Goal: Transaction & Acquisition: Purchase product/service

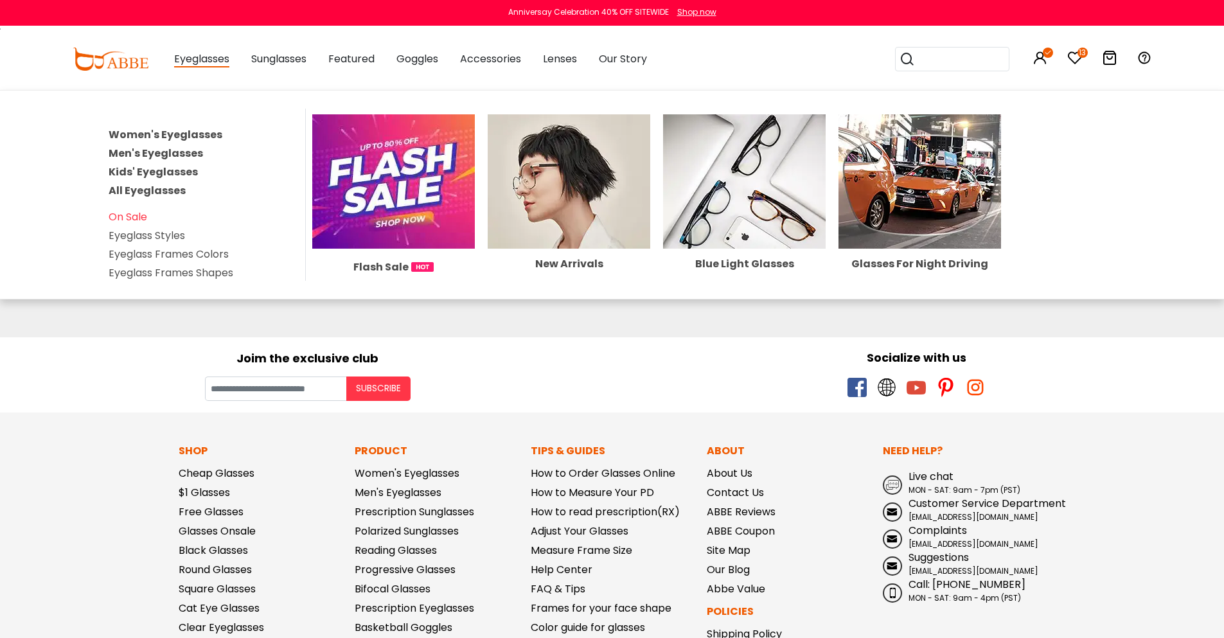
click at [195, 70] on div "Eyeglasses Women's Eyeglasses Men's Eyeglasses Kids' Eyeglasses All Eyeglasses …" at bounding box center [201, 59] width 55 height 64
click at [194, 50] on div "Eyeglasses Women's Eyeglasses Men's Eyeglasses Kids' Eyeglasses All Eyeglasses …" at bounding box center [201, 59] width 55 height 64
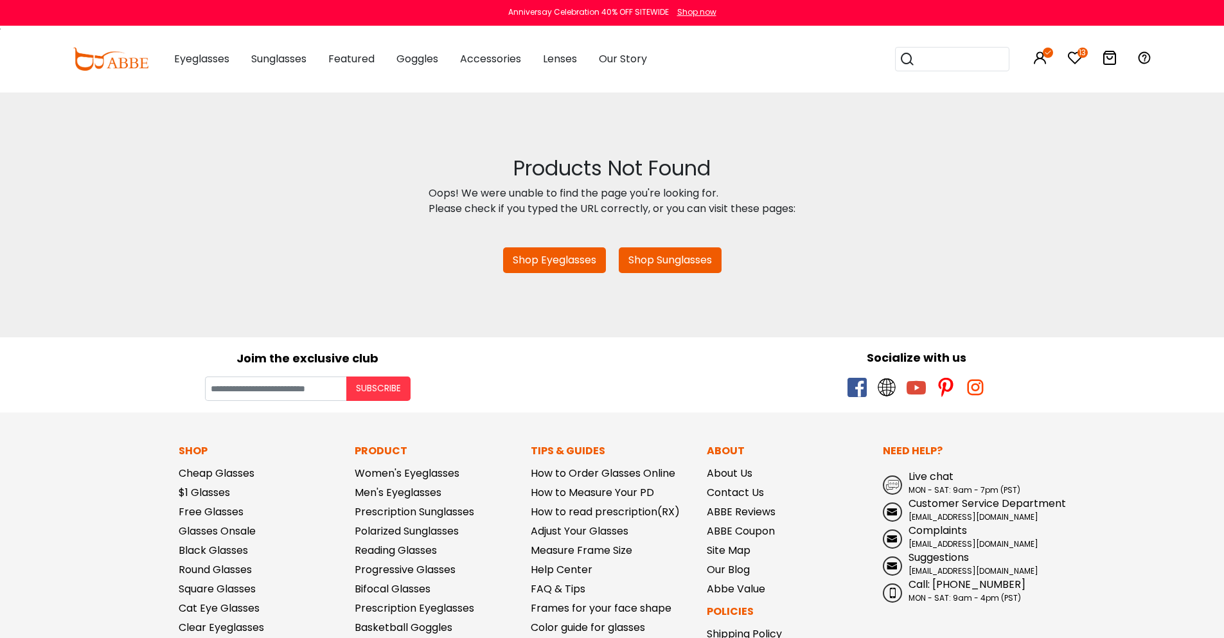
click at [193, 57] on span "Eyeglasses" at bounding box center [201, 58] width 55 height 15
click at [212, 54] on span "Eyeglasses" at bounding box center [201, 58] width 55 height 15
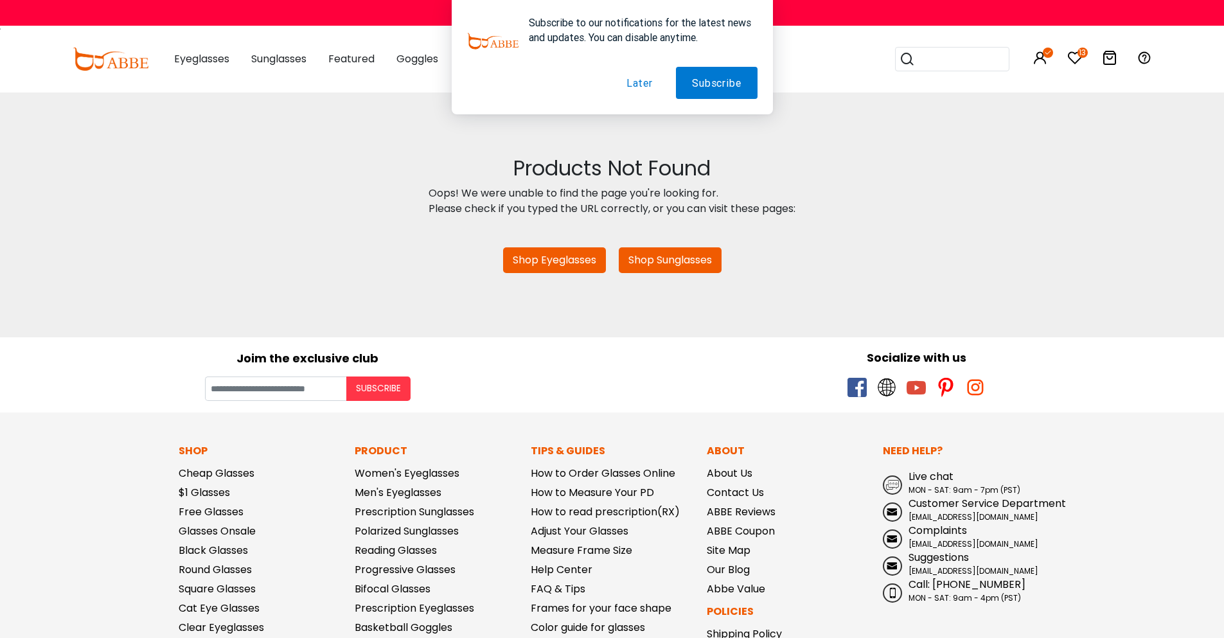
click at [634, 83] on button "Later" at bounding box center [639, 83] width 58 height 32
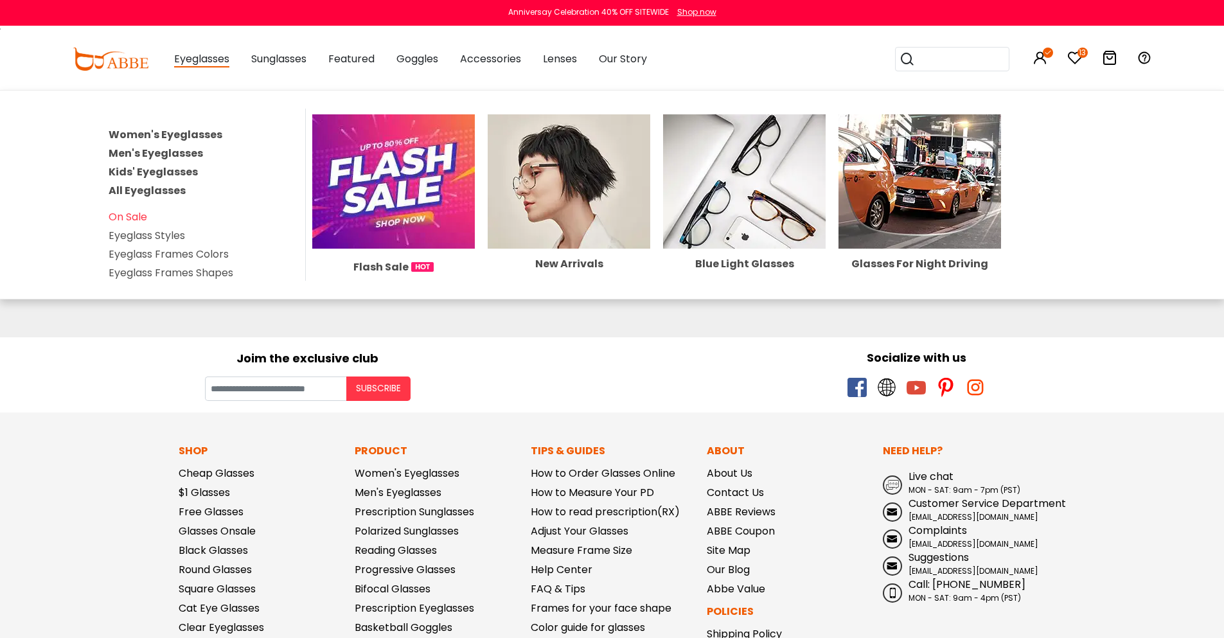
click at [161, 133] on link "Women's Eyeglasses" at bounding box center [166, 134] width 114 height 15
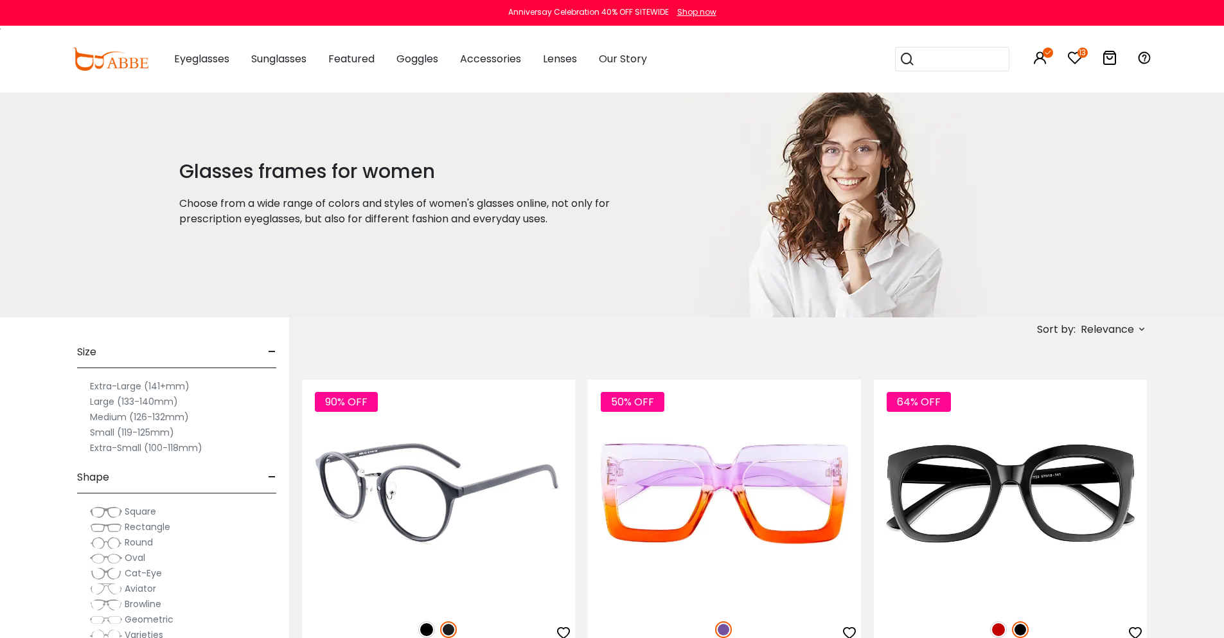
scroll to position [257, 0]
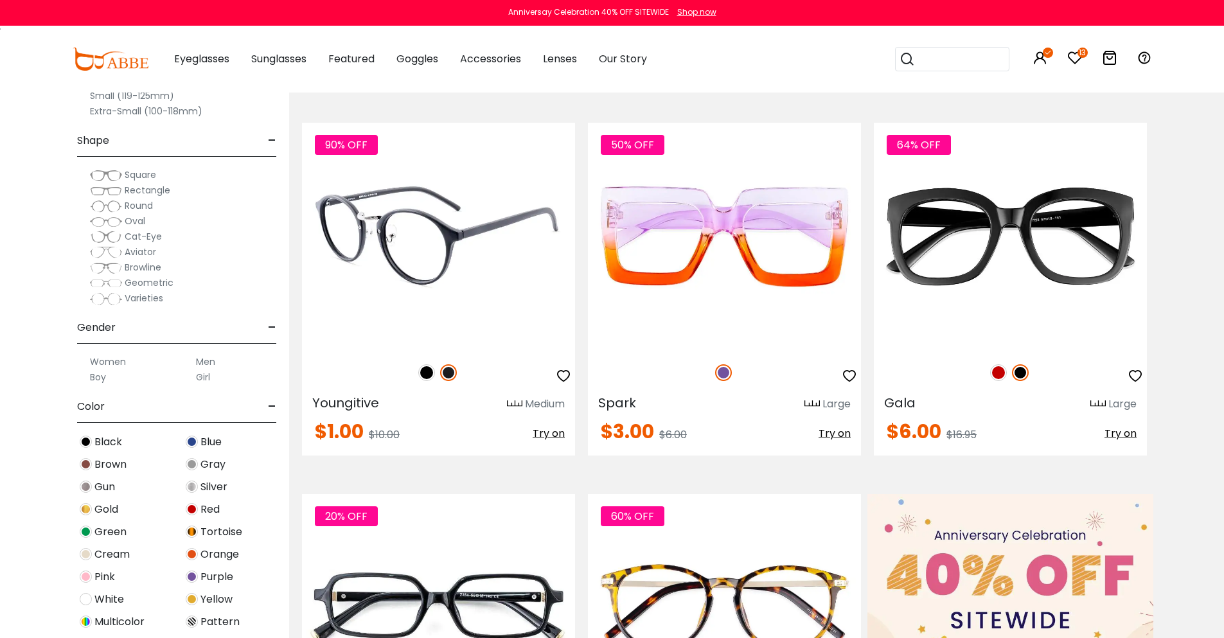
click at [551, 433] on span "Try on" at bounding box center [549, 433] width 32 height 15
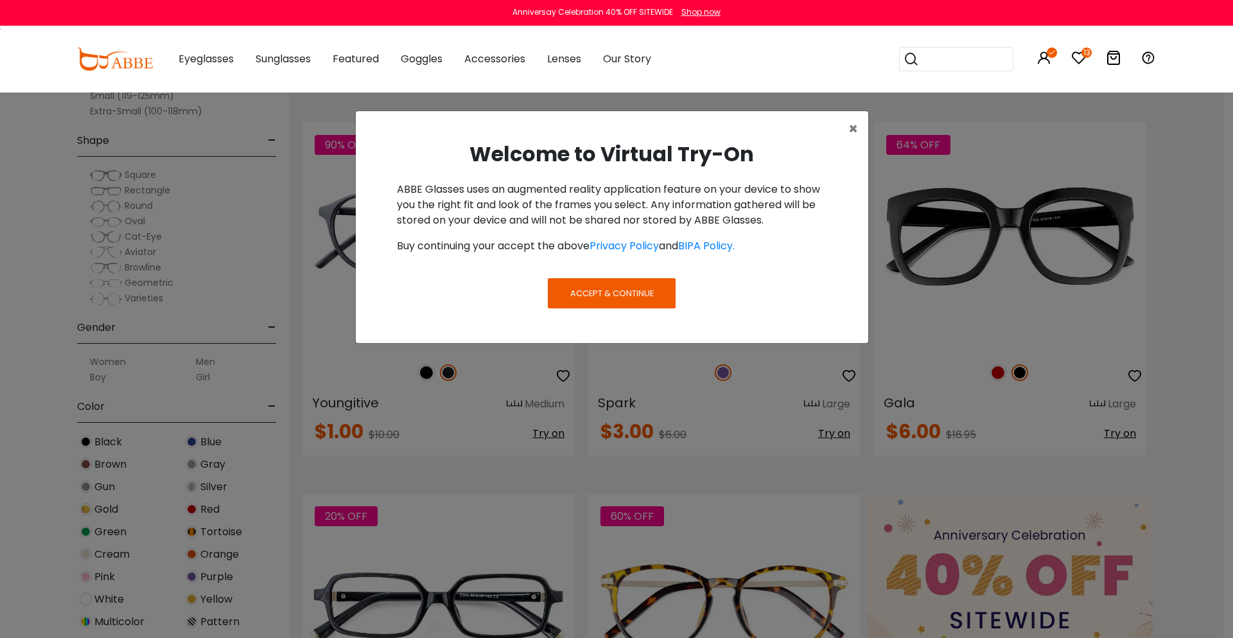
click at [626, 289] on span "Accept & Continue" at bounding box center [612, 293] width 84 height 12
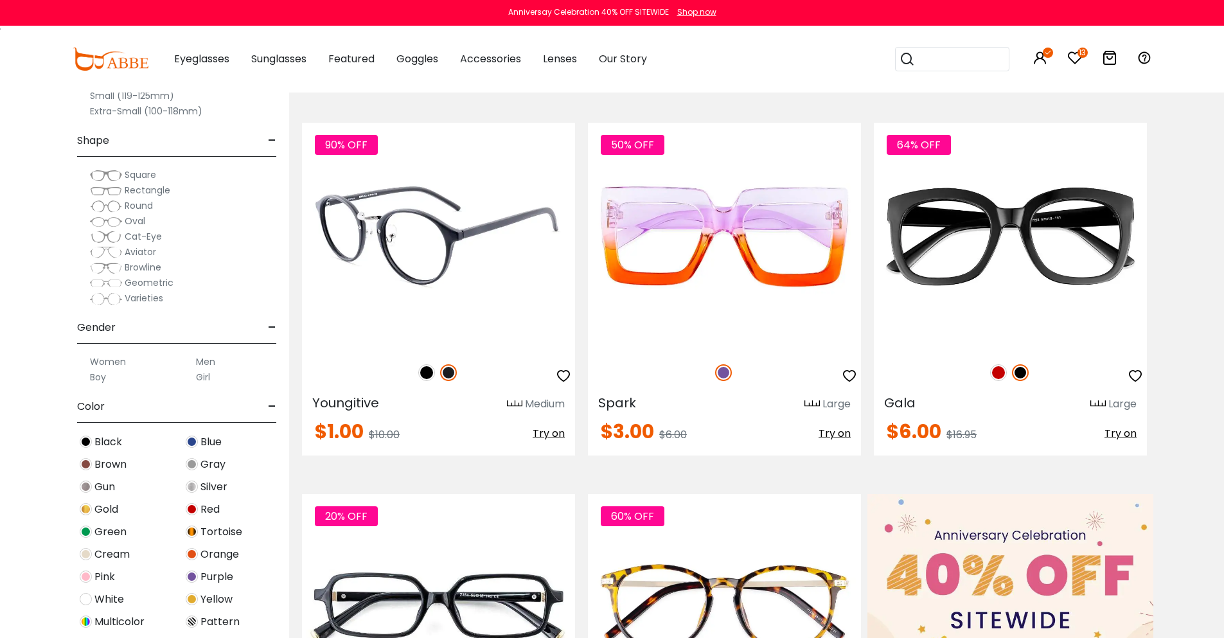
click at [552, 436] on span "Try on" at bounding box center [549, 433] width 32 height 15
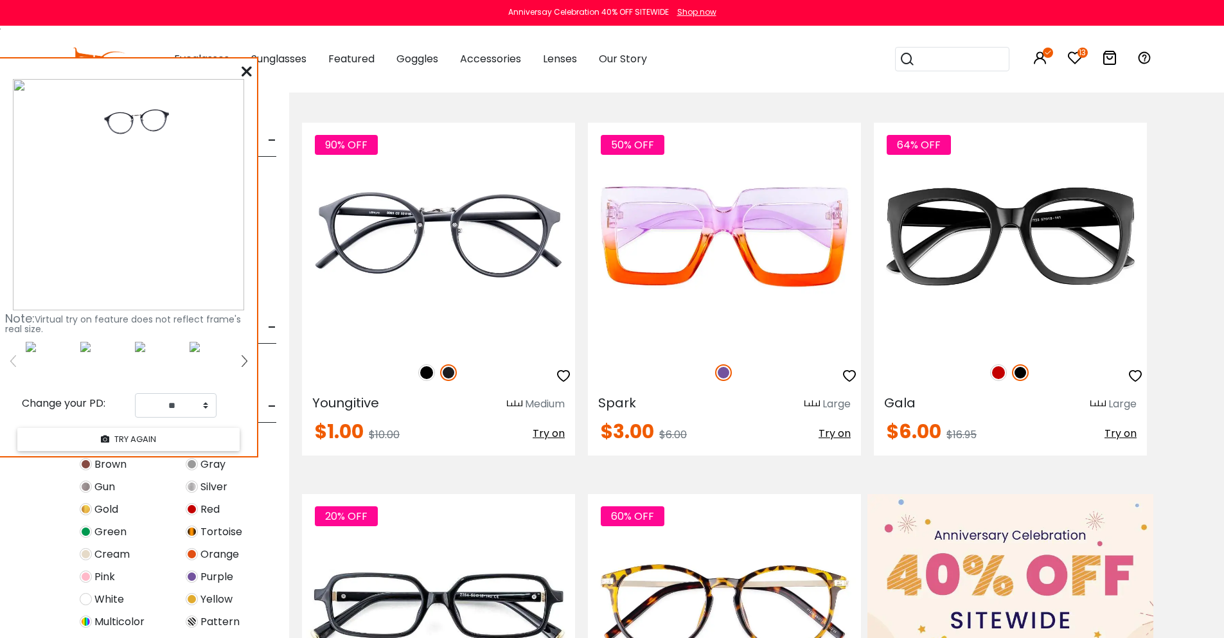
click at [242, 73] on icon at bounding box center [247, 71] width 10 height 10
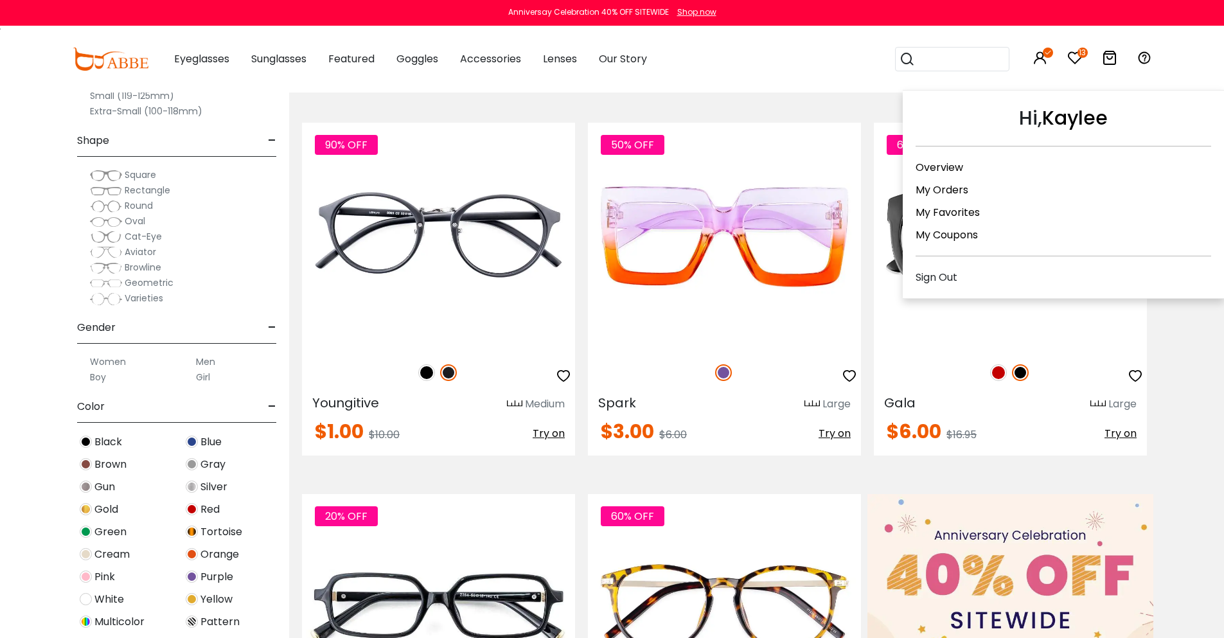
click at [1040, 61] on icon at bounding box center [1039, 57] width 15 height 15
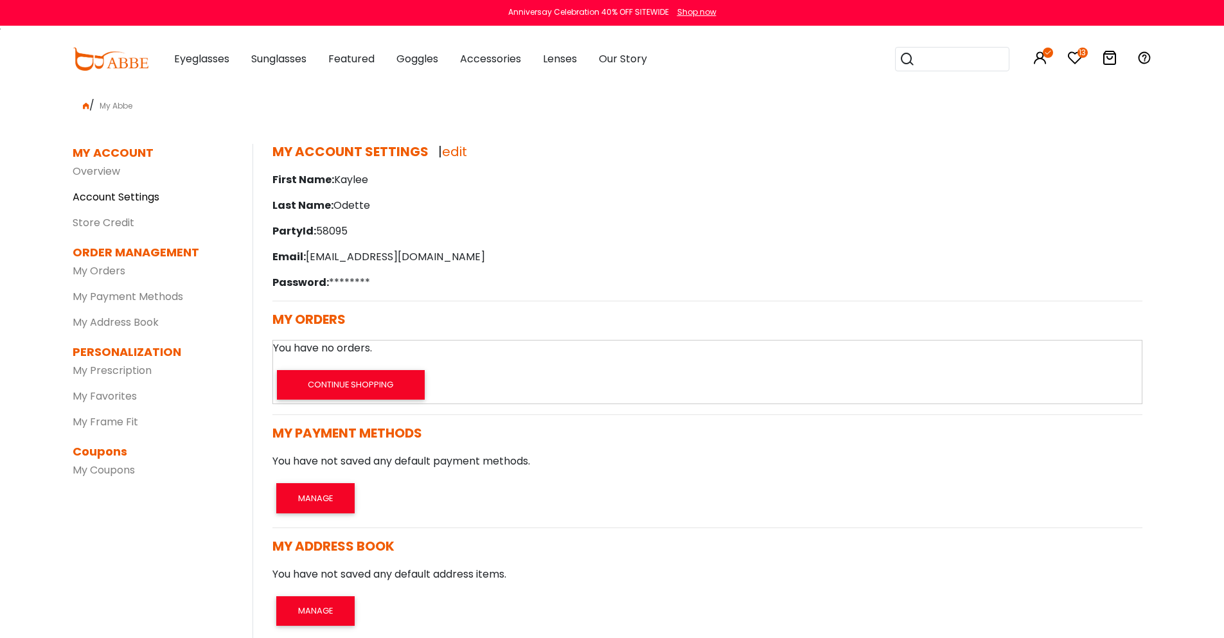
click at [105, 202] on link "Account Settings" at bounding box center [116, 197] width 87 height 15
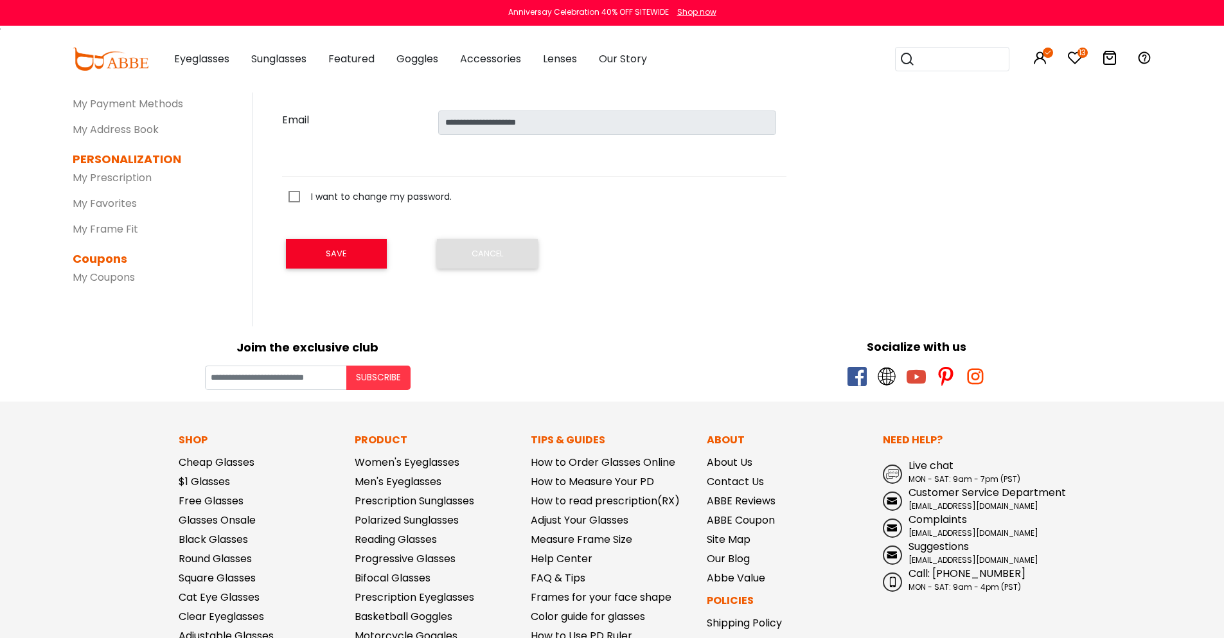
scroll to position [64, 0]
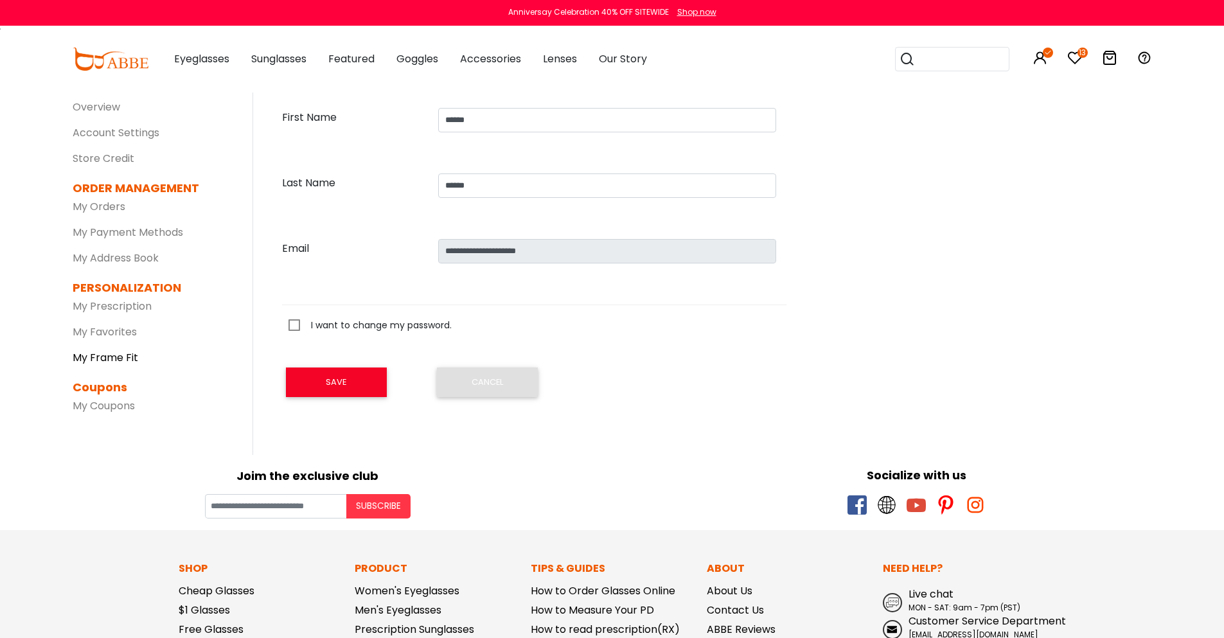
click at [118, 352] on link "My Frame Fit" at bounding box center [106, 357] width 66 height 15
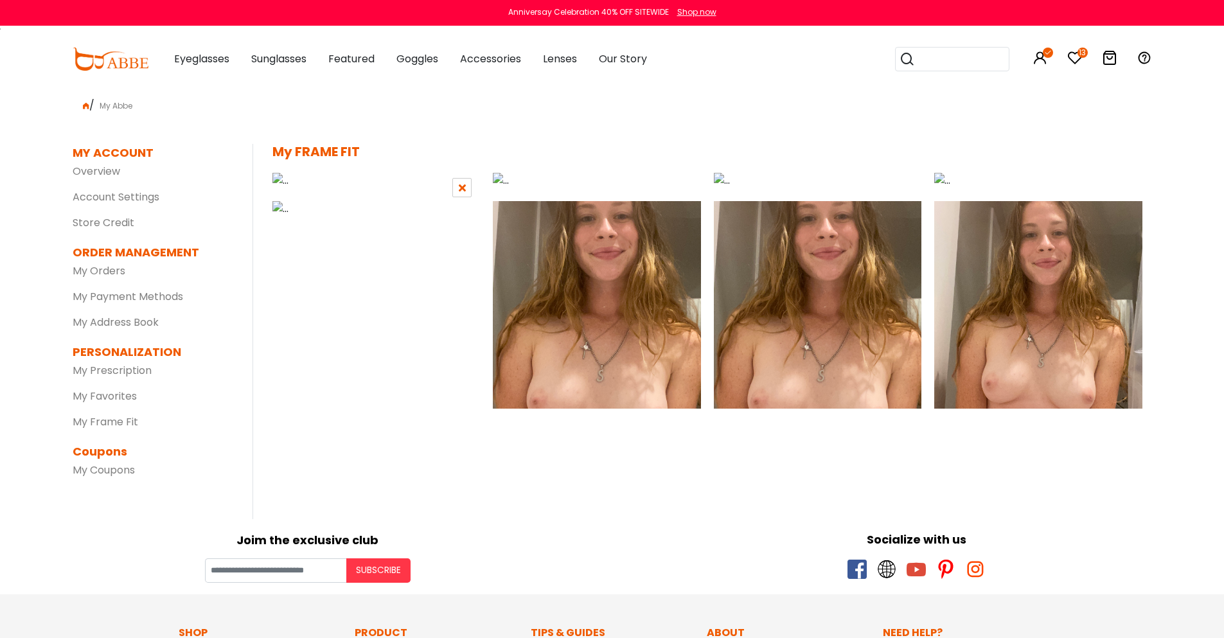
click at [464, 191] on icon at bounding box center [462, 187] width 7 height 10
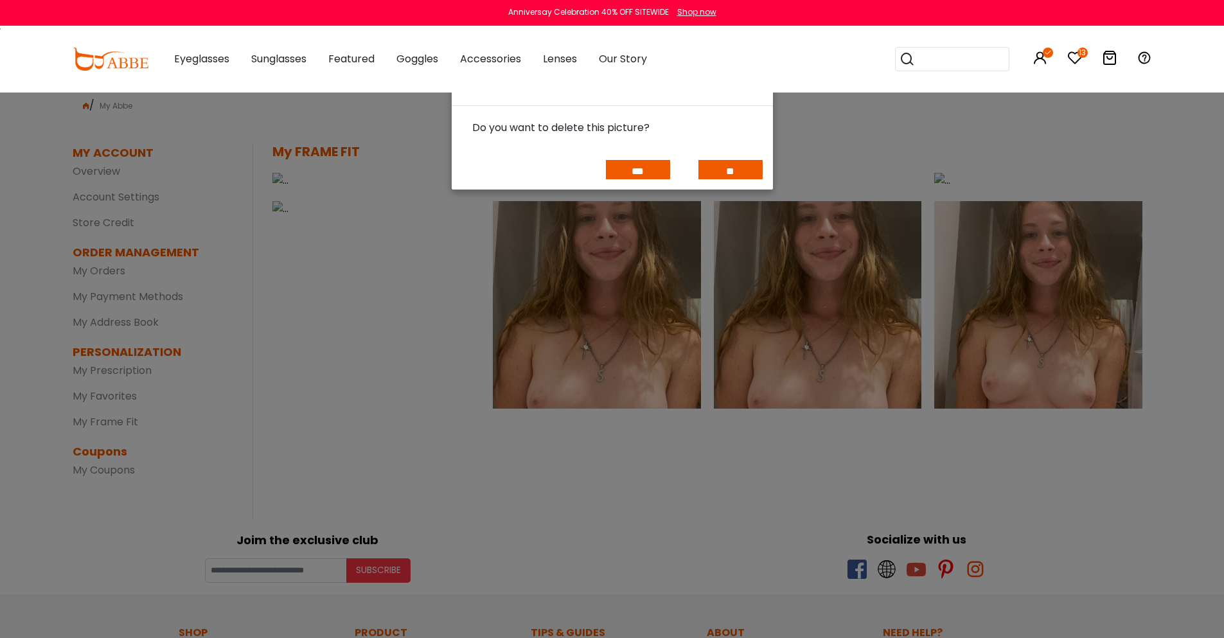
click at [666, 171] on input "***" at bounding box center [638, 169] width 64 height 19
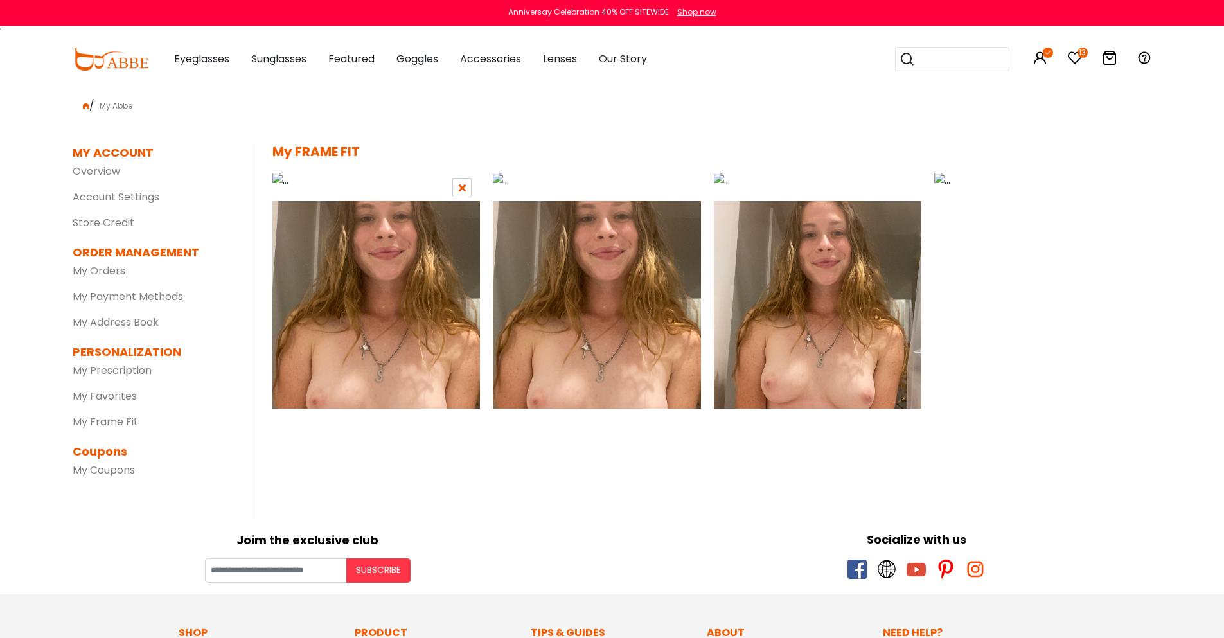
click at [466, 184] on div at bounding box center [461, 187] width 19 height 19
click at [466, 191] on div at bounding box center [461, 187] width 19 height 19
click at [459, 187] on icon at bounding box center [462, 187] width 7 height 10
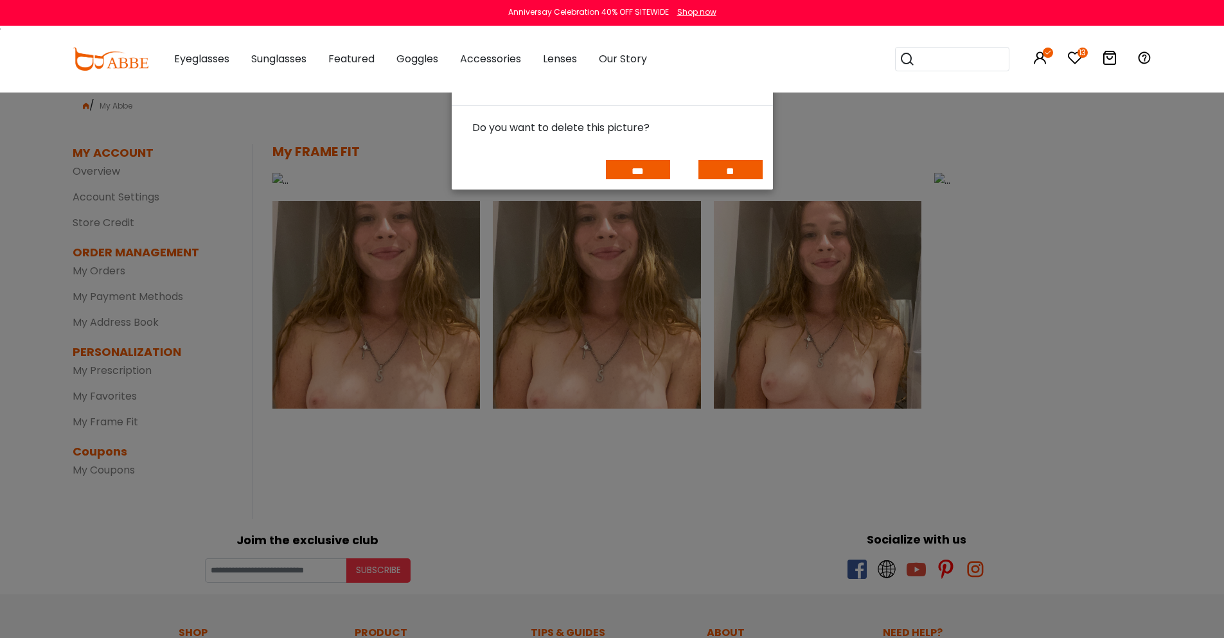
click at [630, 164] on input "***" at bounding box center [638, 169] width 64 height 19
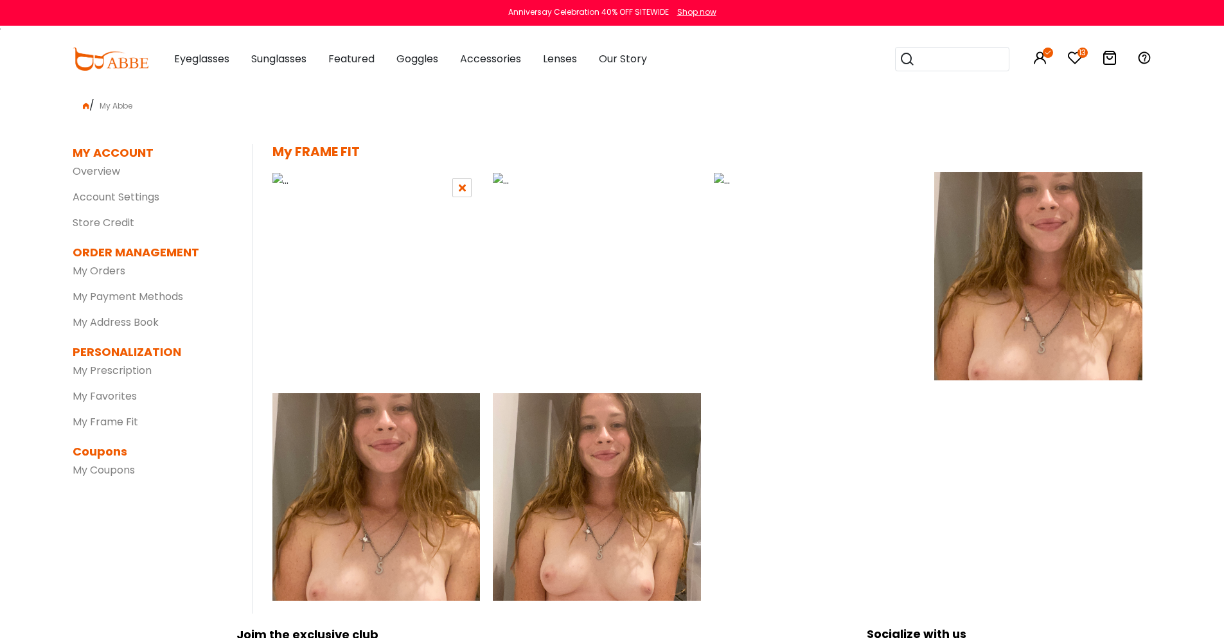
click at [461, 186] on icon at bounding box center [462, 187] width 7 height 10
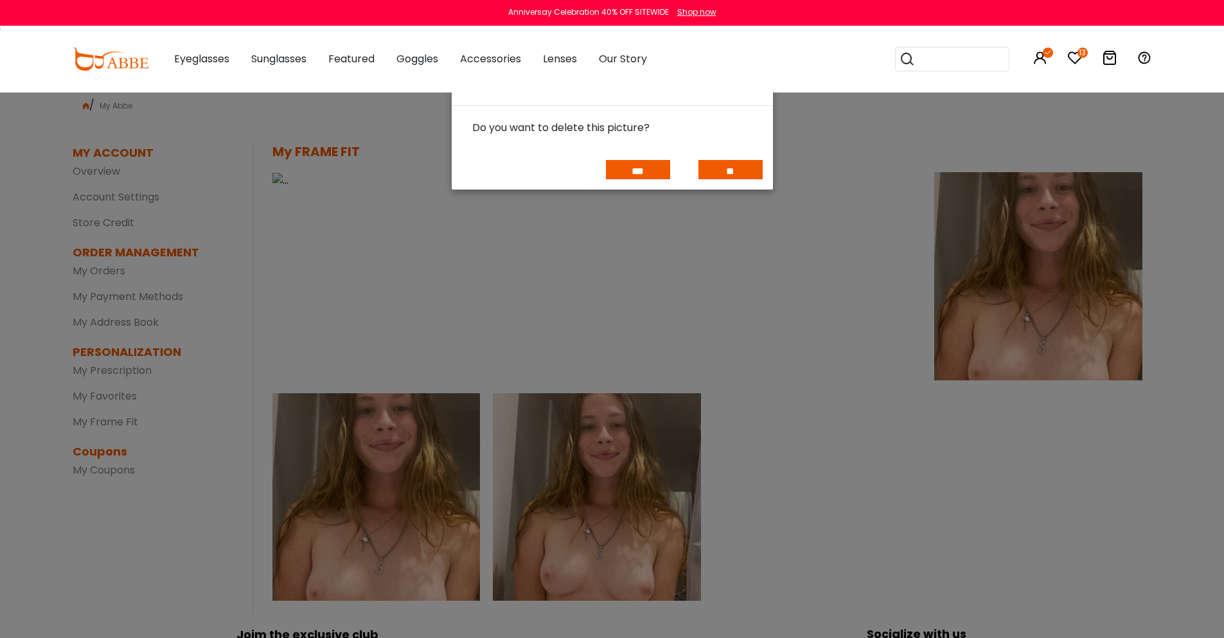
click at [635, 171] on input "***" at bounding box center [638, 169] width 64 height 19
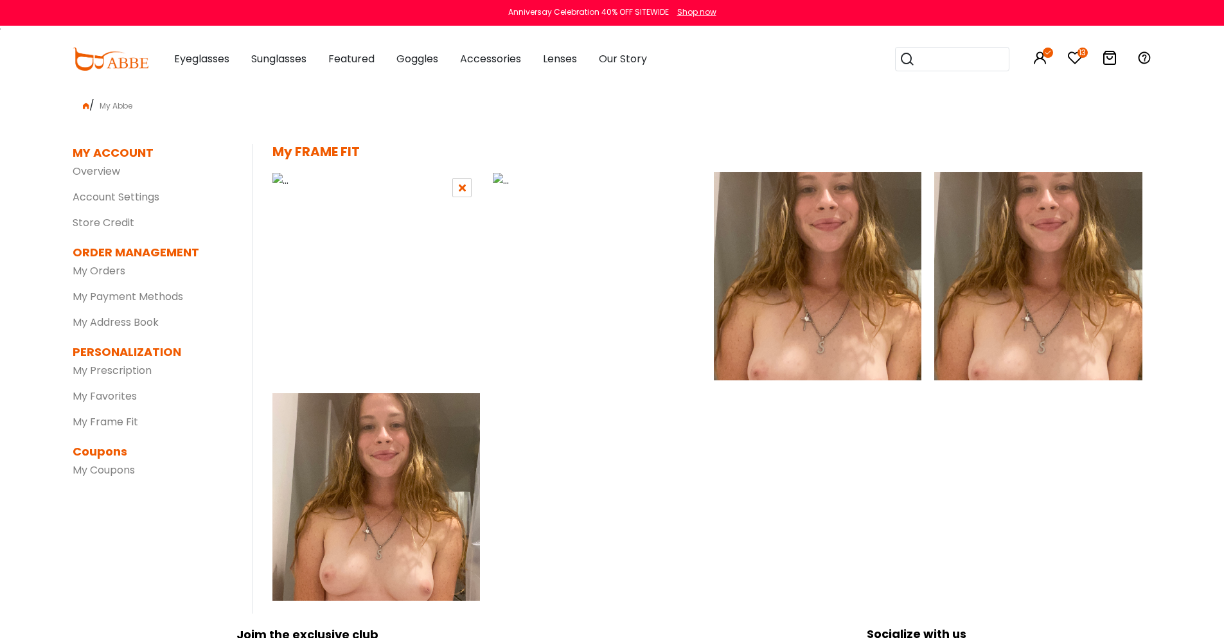
click at [461, 193] on link at bounding box center [462, 188] width 7 height 15
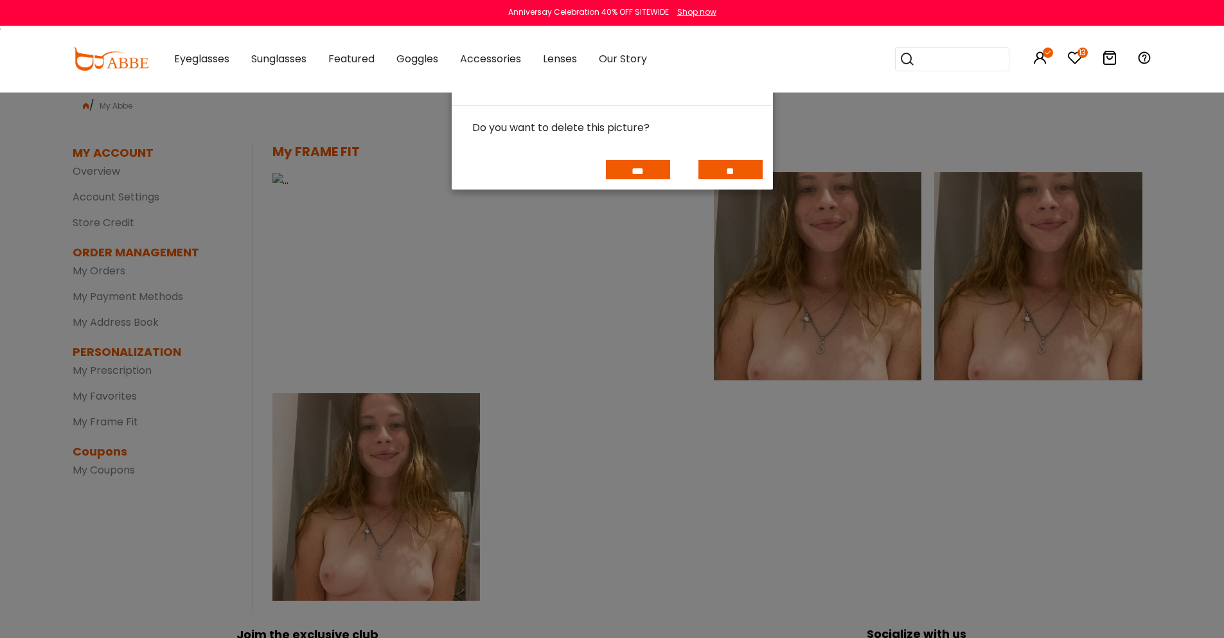
click at [649, 180] on div "*** **" at bounding box center [612, 170] width 321 height 40
click at [645, 175] on input "***" at bounding box center [638, 169] width 64 height 19
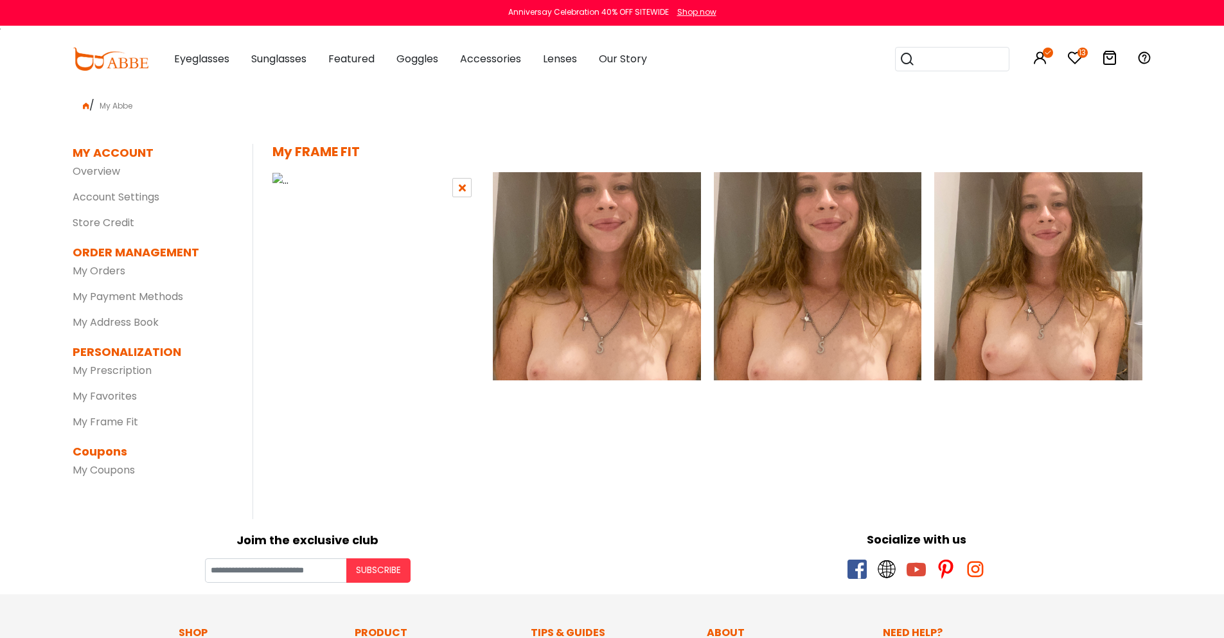
click at [470, 190] on div at bounding box center [461, 187] width 19 height 19
click at [464, 188] on icon at bounding box center [462, 187] width 7 height 10
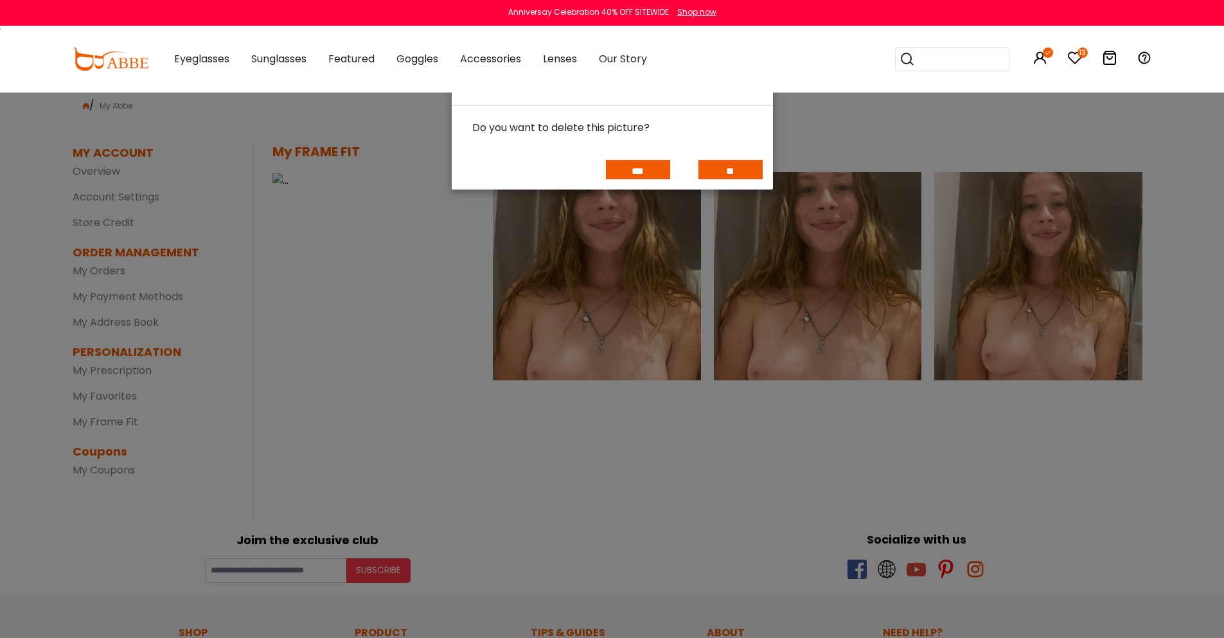
click at [618, 170] on input "***" at bounding box center [638, 169] width 64 height 19
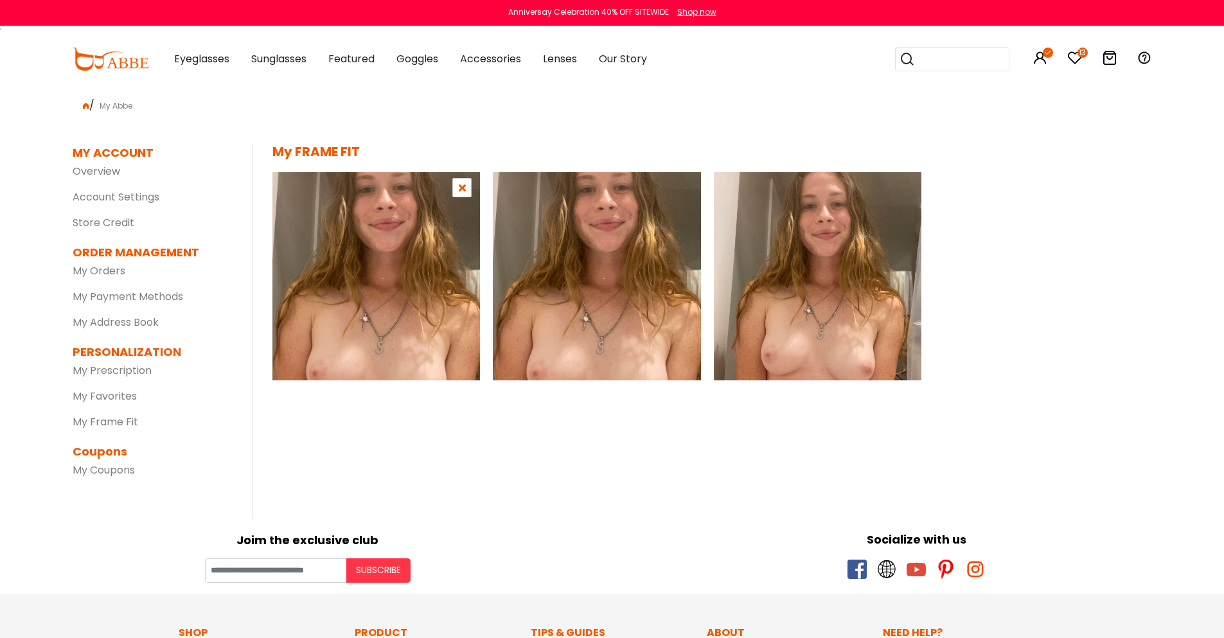
click at [452, 188] on img at bounding box center [376, 276] width 208 height 208
click at [676, 187] on div at bounding box center [682, 187] width 19 height 19
click at [680, 190] on icon at bounding box center [682, 187] width 7 height 10
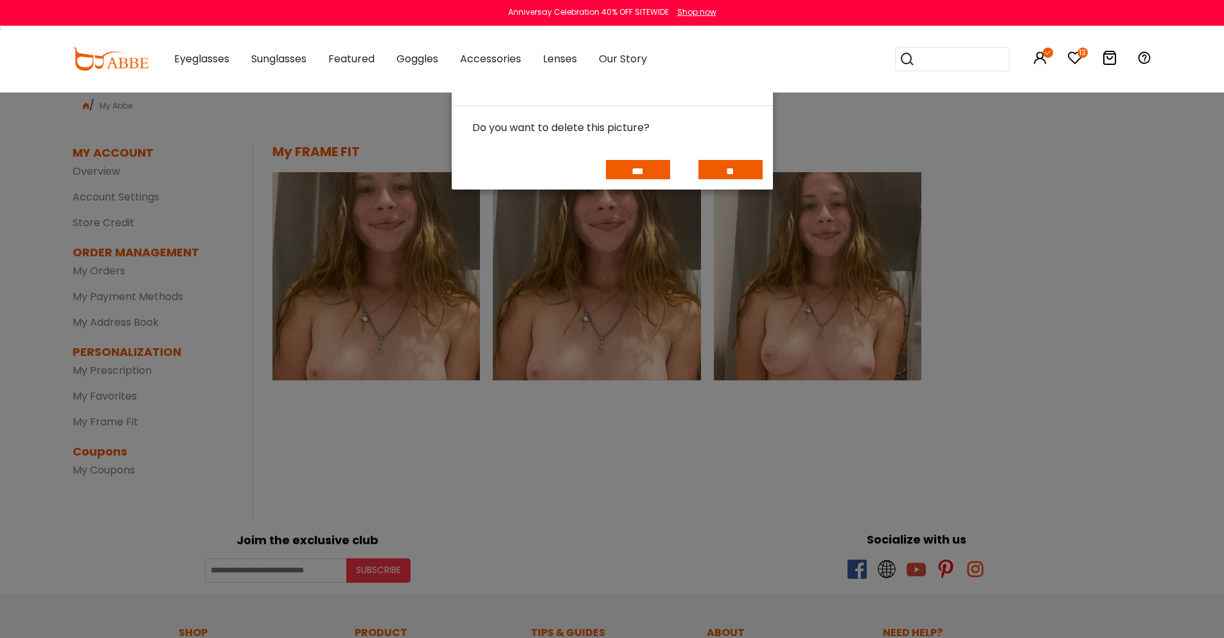
click at [633, 173] on input "***" at bounding box center [638, 169] width 64 height 19
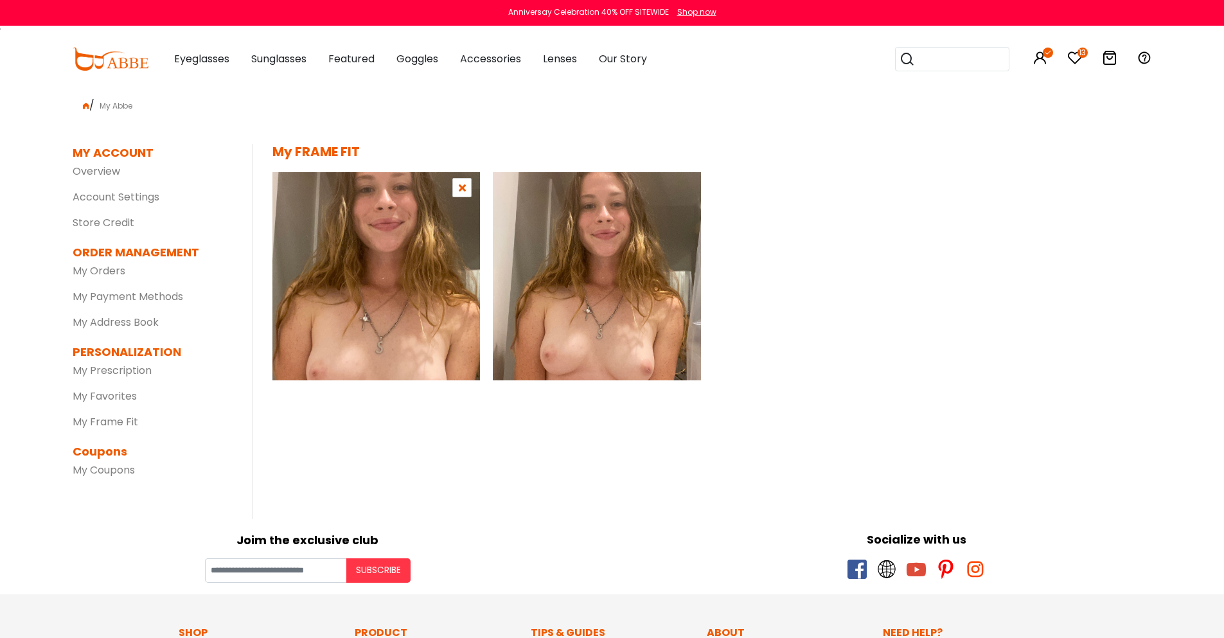
click at [464, 183] on icon at bounding box center [462, 187] width 7 height 10
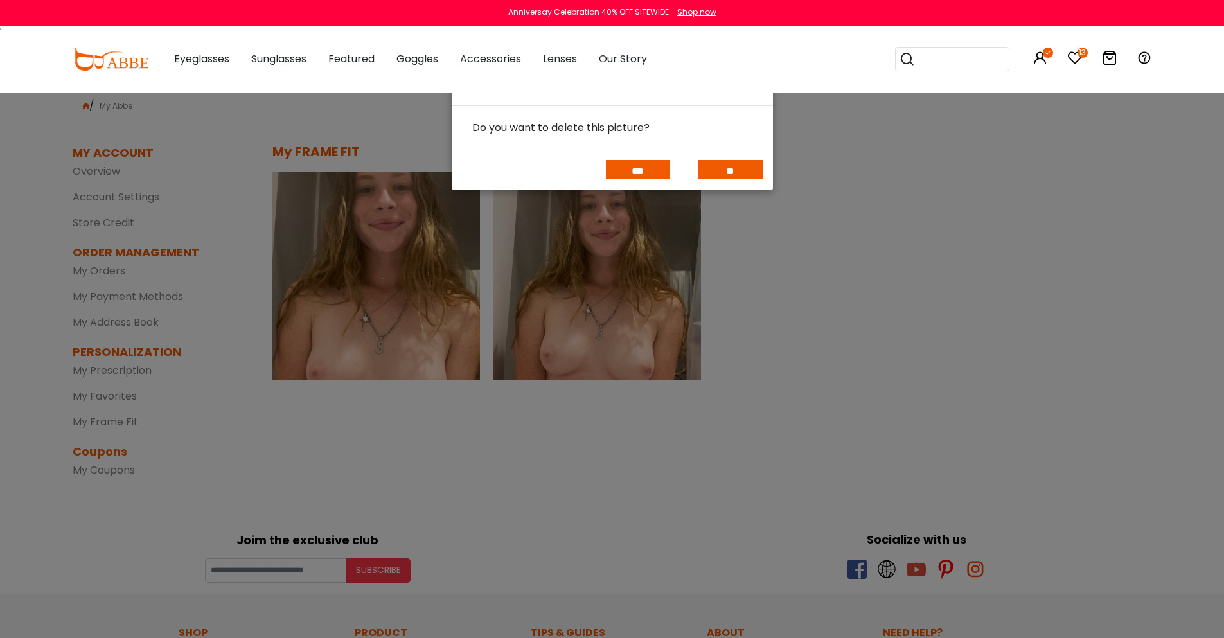
click at [631, 164] on input "***" at bounding box center [638, 169] width 64 height 19
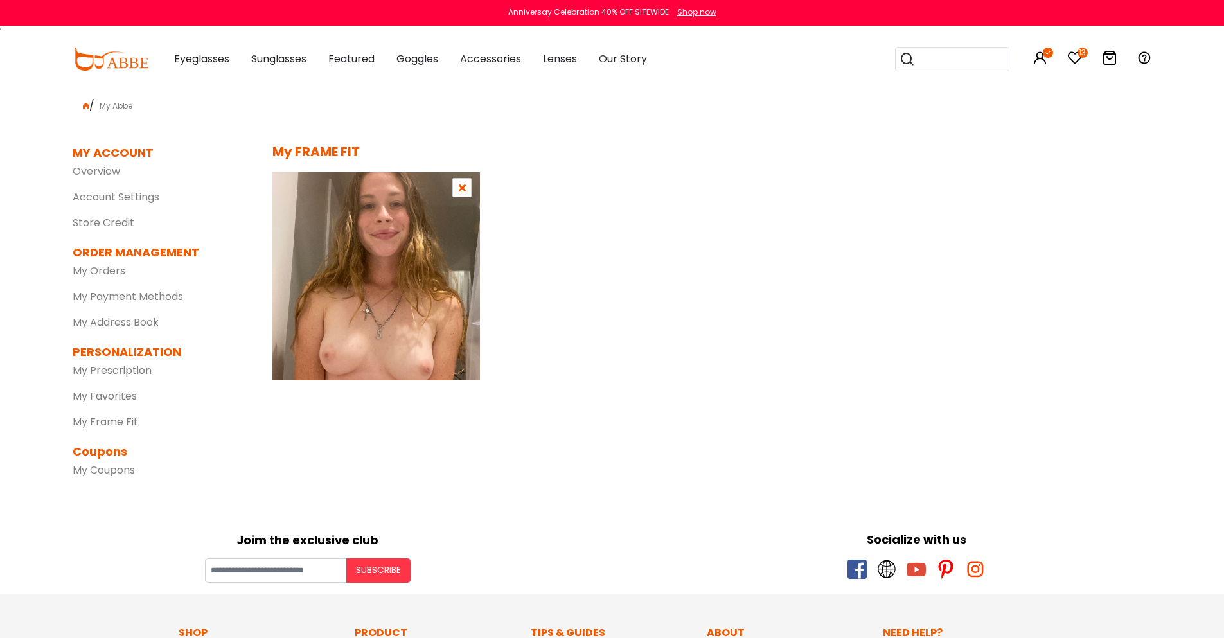
click at [466, 189] on div at bounding box center [461, 187] width 19 height 19
click at [459, 191] on icon at bounding box center [462, 187] width 7 height 10
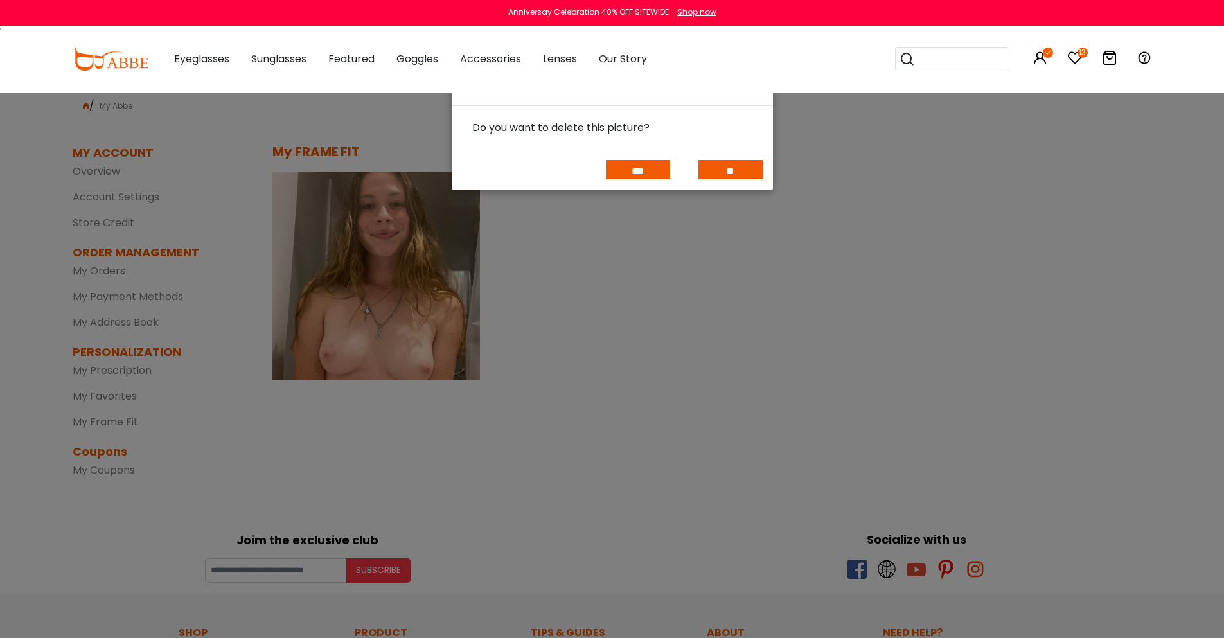
click at [626, 172] on input "***" at bounding box center [638, 169] width 64 height 19
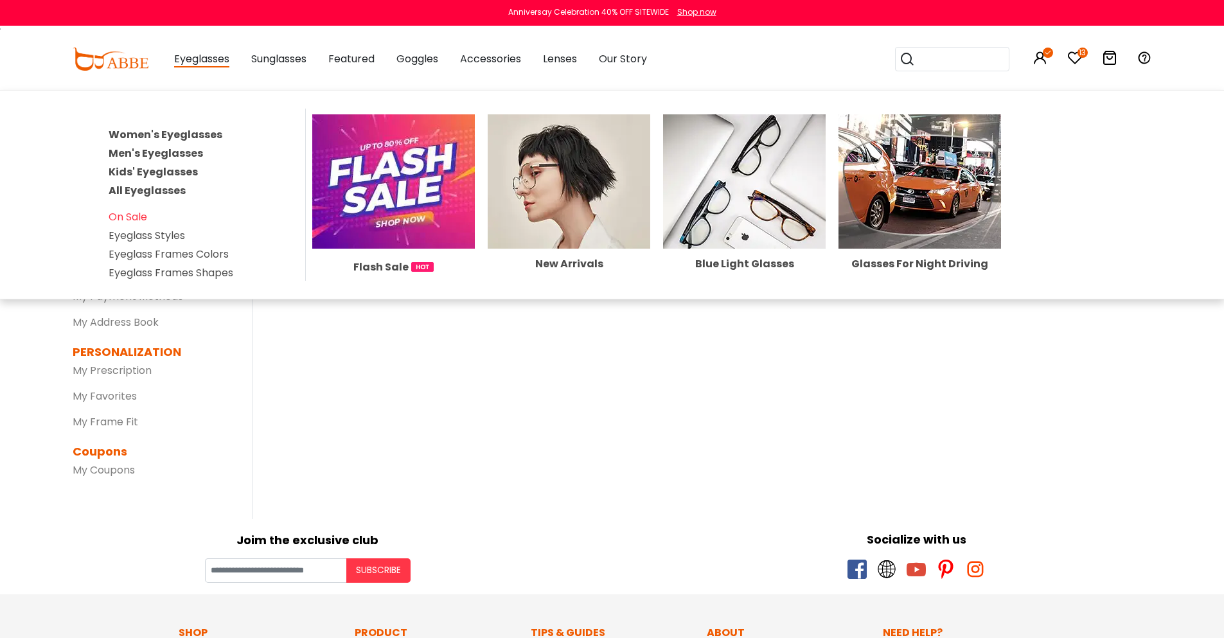
click at [193, 60] on span "Eyeglasses" at bounding box center [201, 59] width 55 height 16
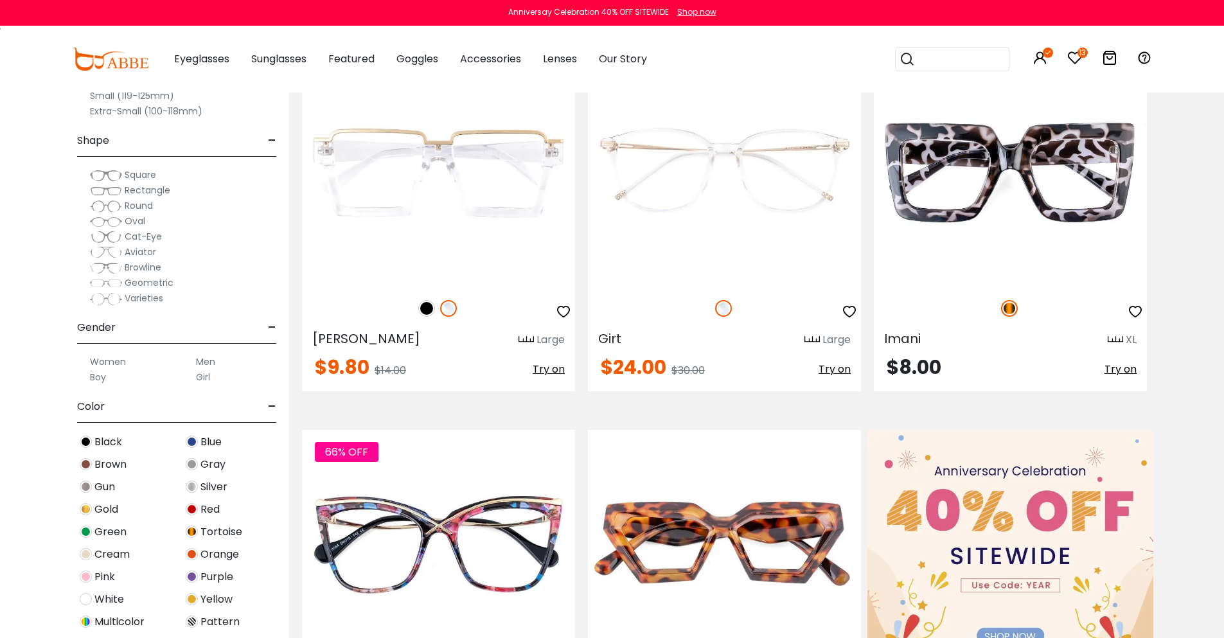
scroll to position [193, 0]
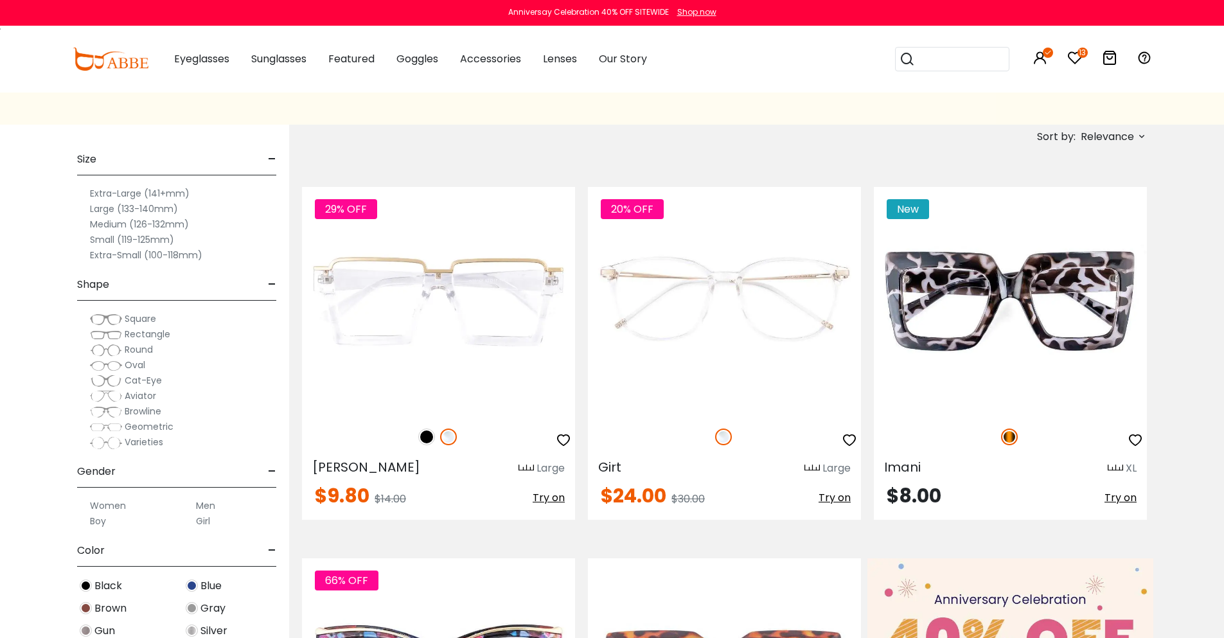
click at [141, 411] on span "Browline" at bounding box center [143, 411] width 37 height 13
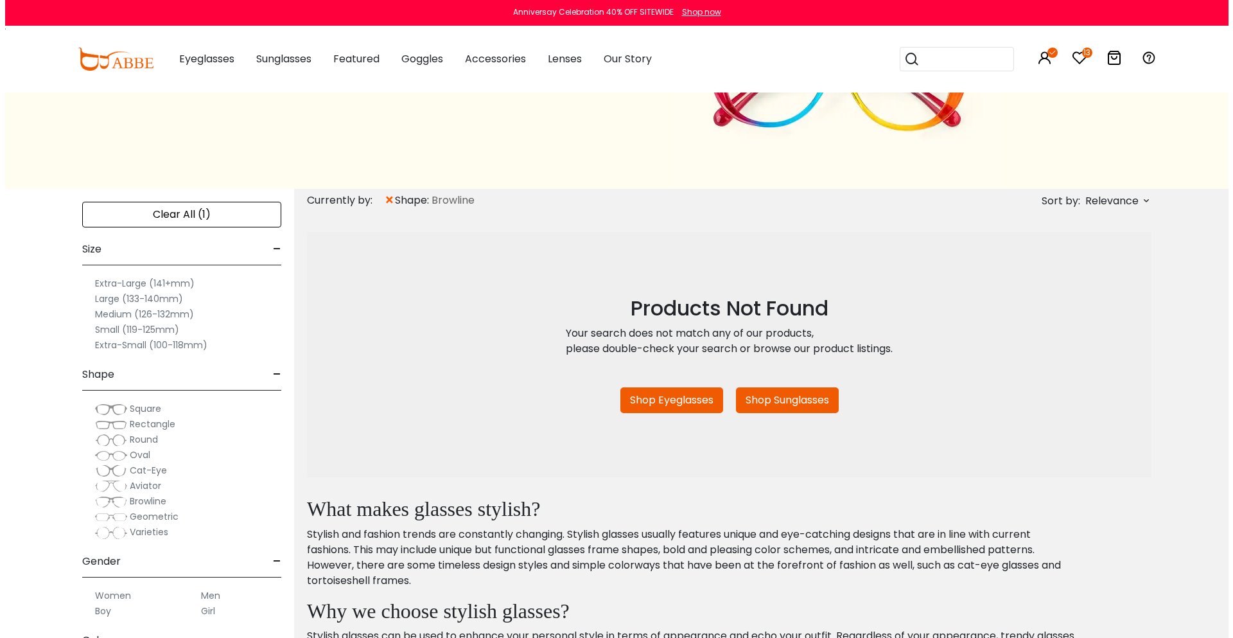
scroll to position [193, 0]
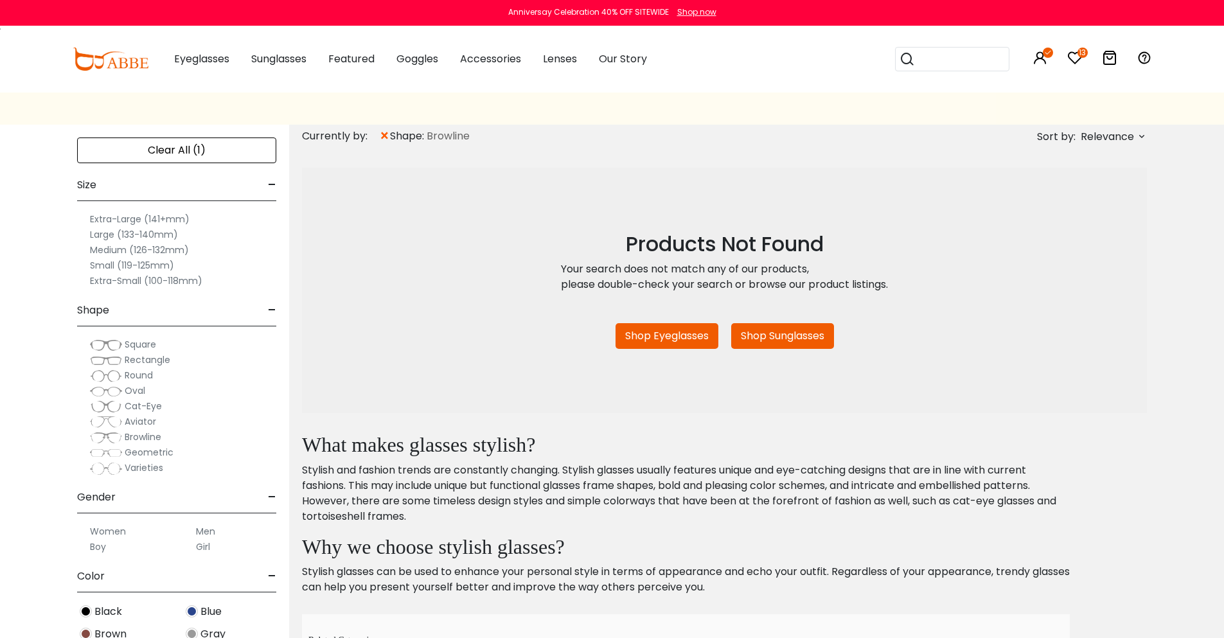
click at [658, 331] on link "Shop Eyeglasses" at bounding box center [666, 336] width 103 height 26
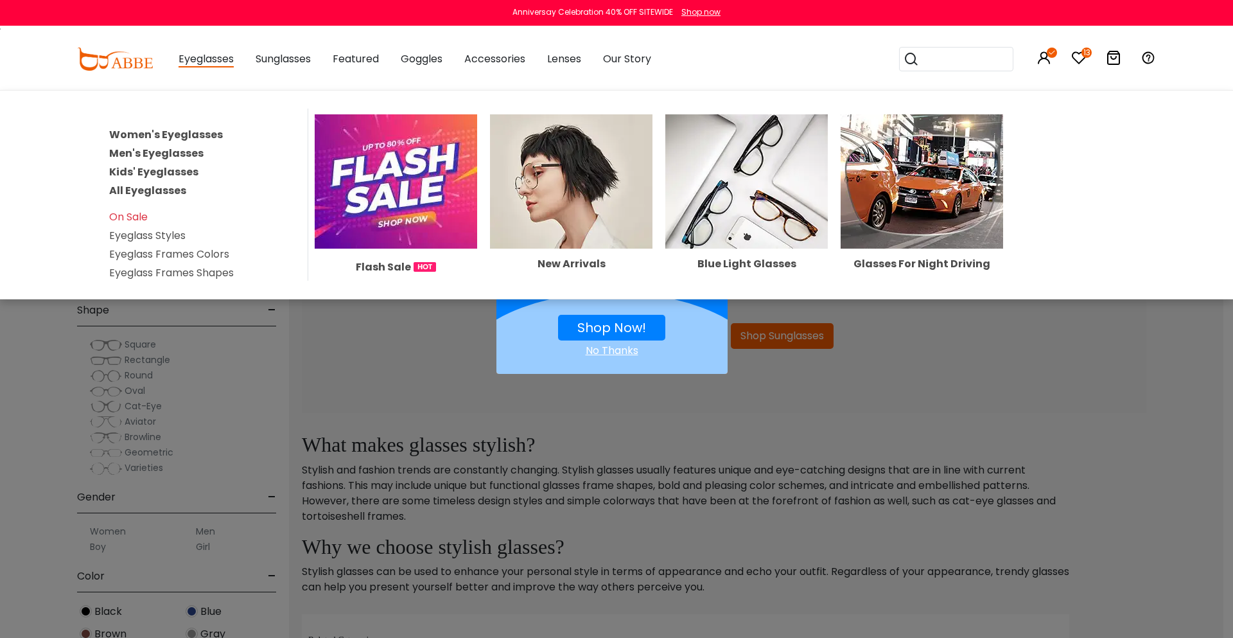
drag, startPoint x: 438, startPoint y: 210, endPoint x: 536, endPoint y: 192, distance: 99.3
click at [465, 213] on img at bounding box center [396, 181] width 163 height 134
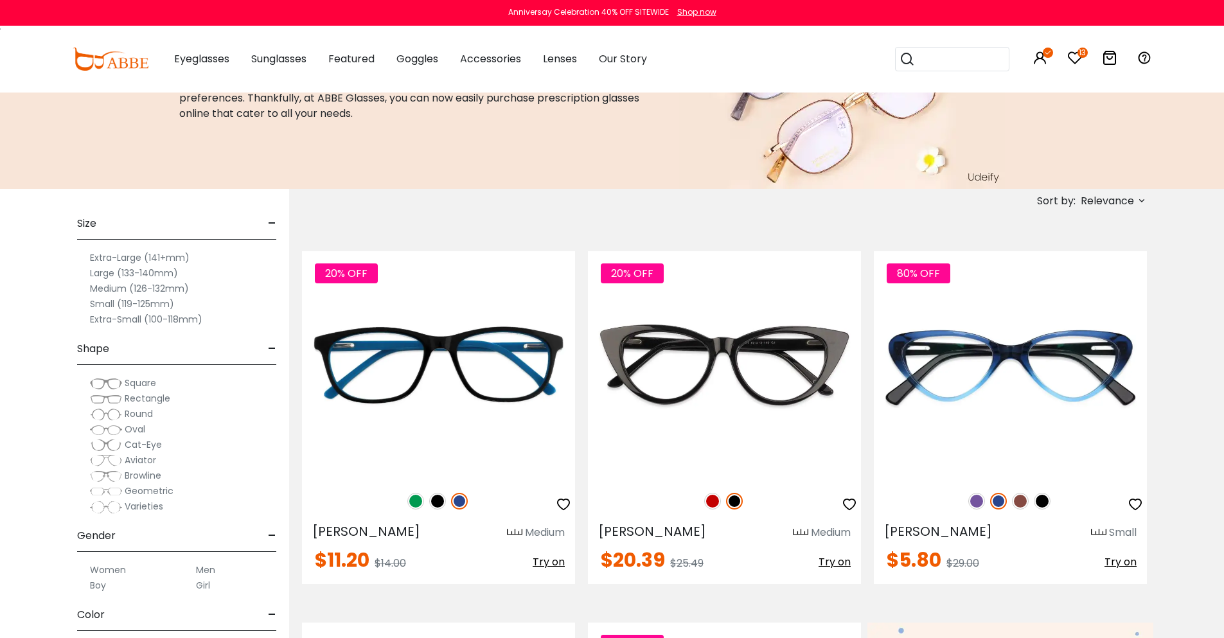
scroll to position [128, 0]
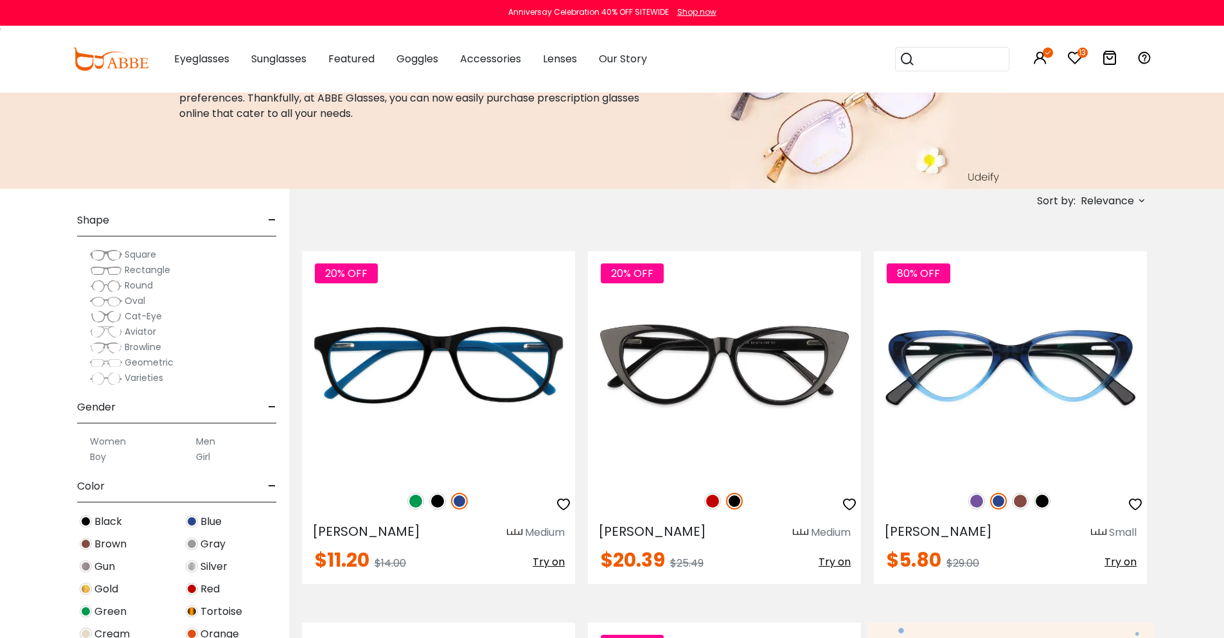
click at [134, 346] on span "Browline" at bounding box center [143, 346] width 37 height 13
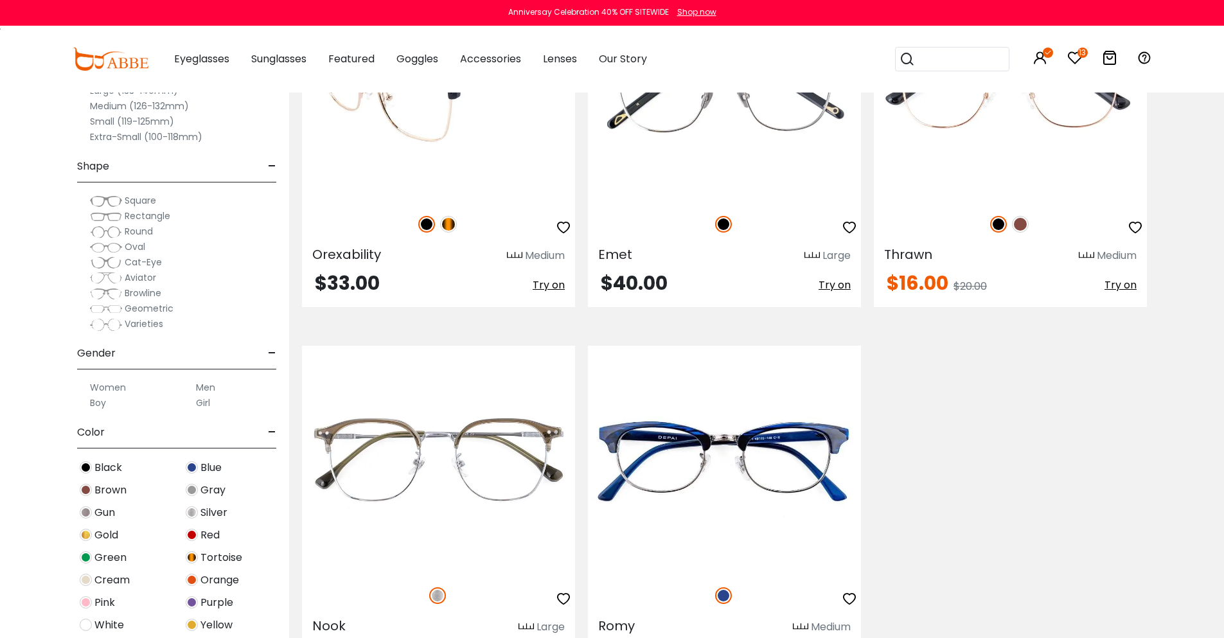
scroll to position [2505, 0]
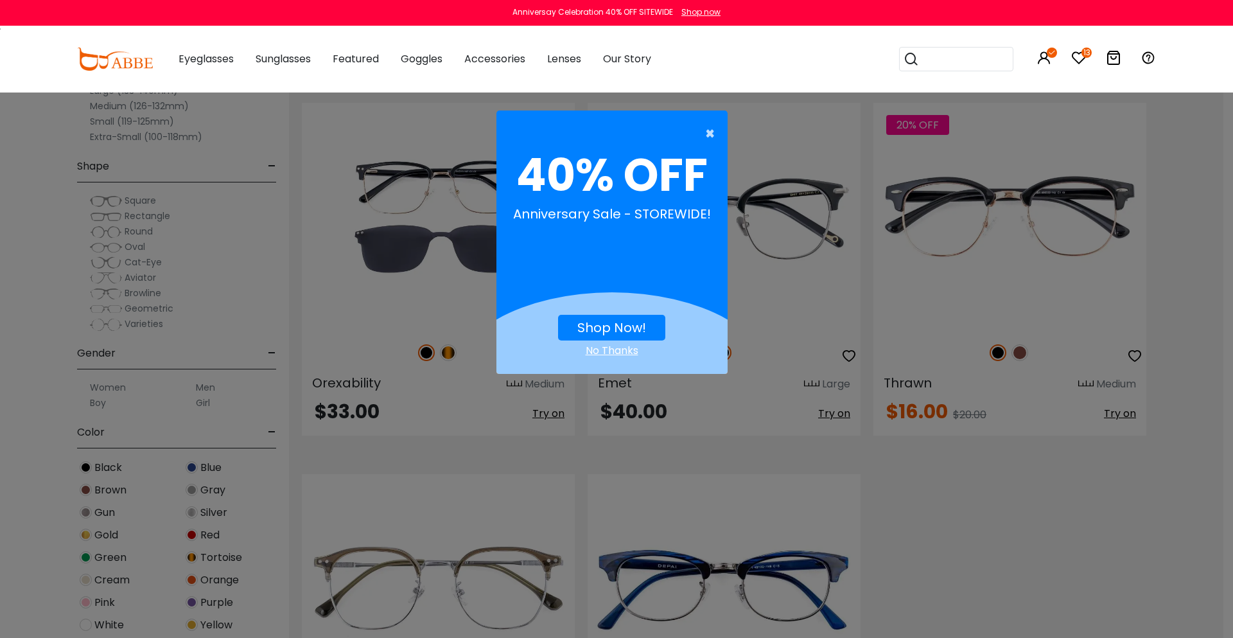
click at [712, 130] on span "×" at bounding box center [713, 134] width 16 height 26
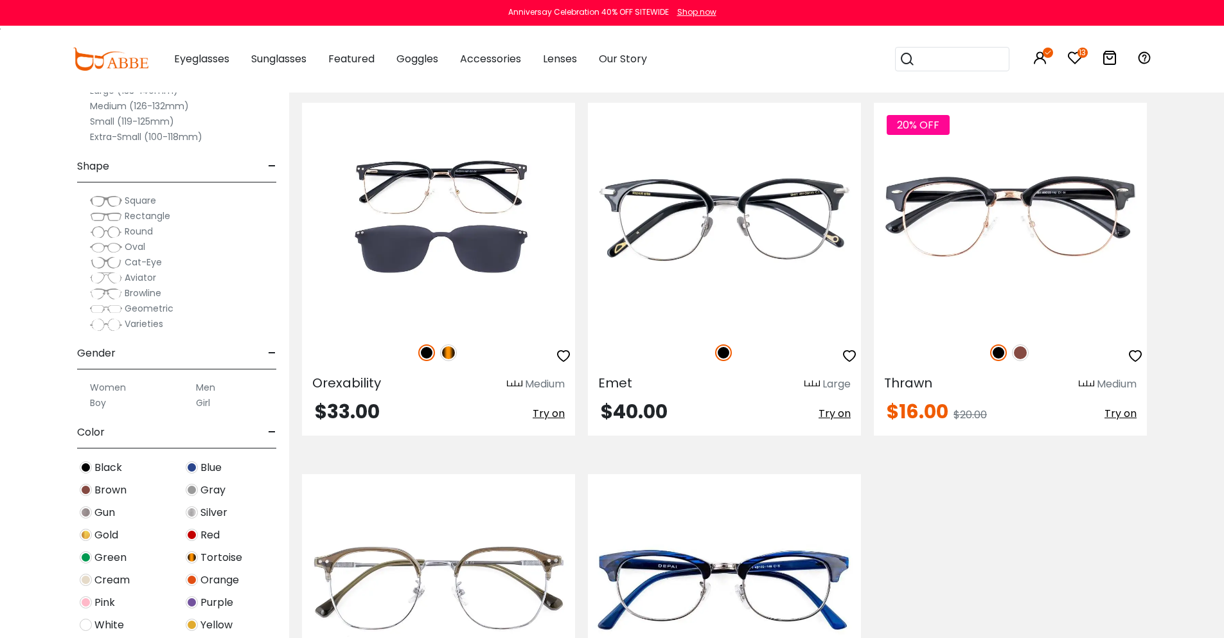
click at [141, 194] on span "Square" at bounding box center [140, 200] width 31 height 13
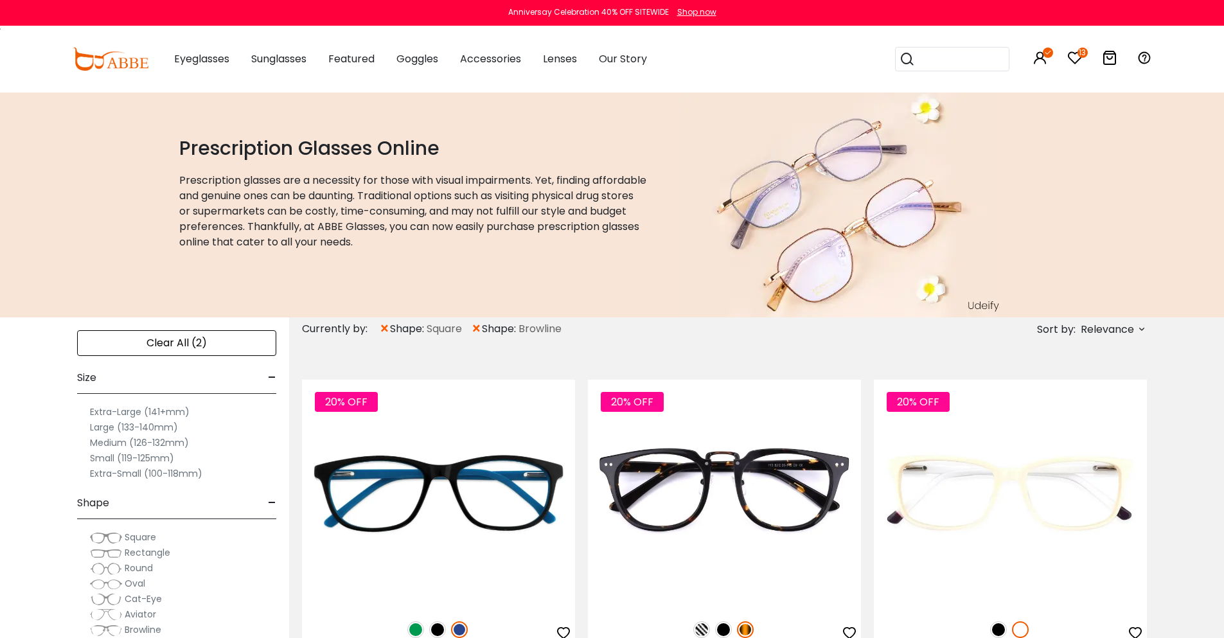
click at [481, 328] on span "×" at bounding box center [476, 328] width 11 height 23
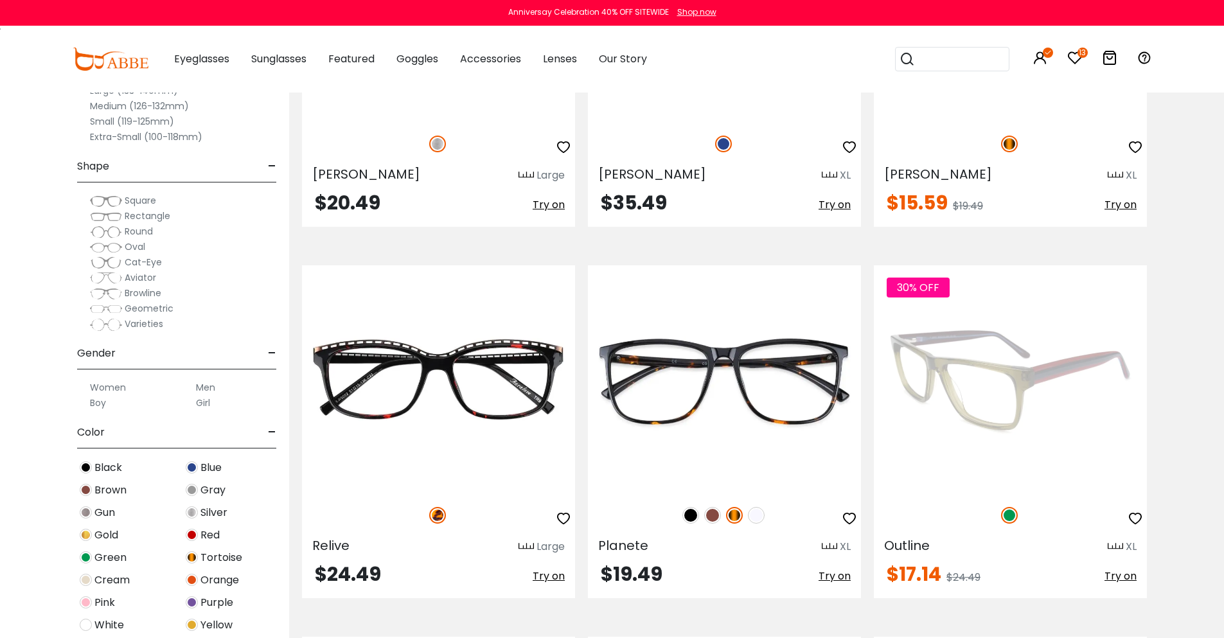
scroll to position [5396, 0]
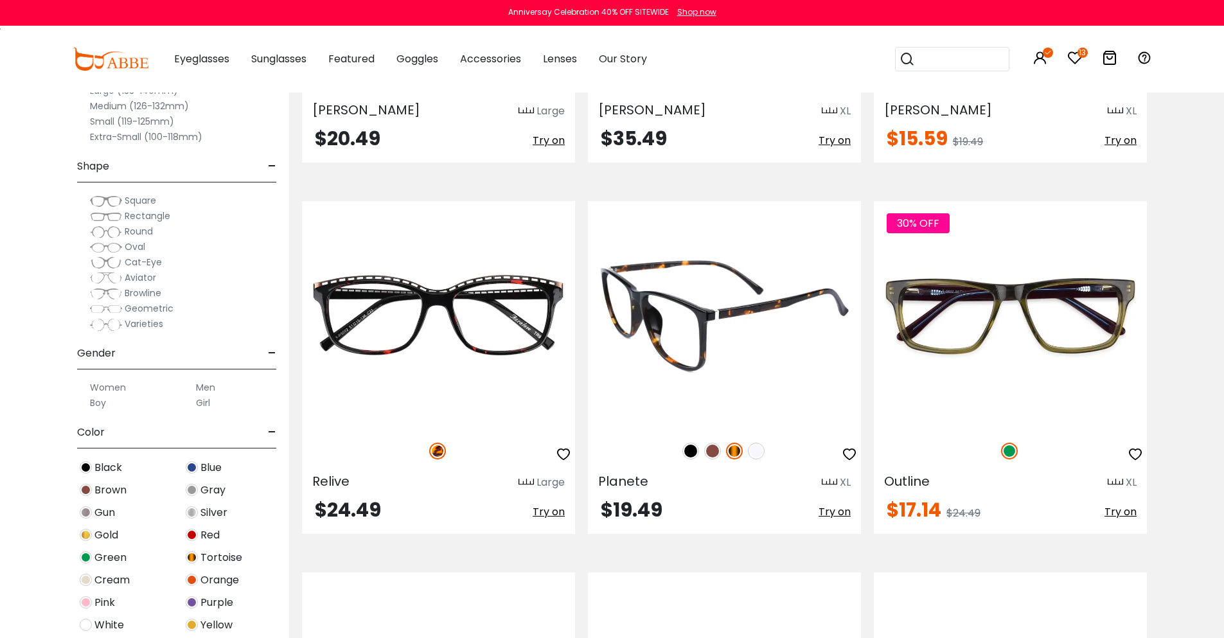
click at [689, 443] on img at bounding box center [690, 451] width 17 height 17
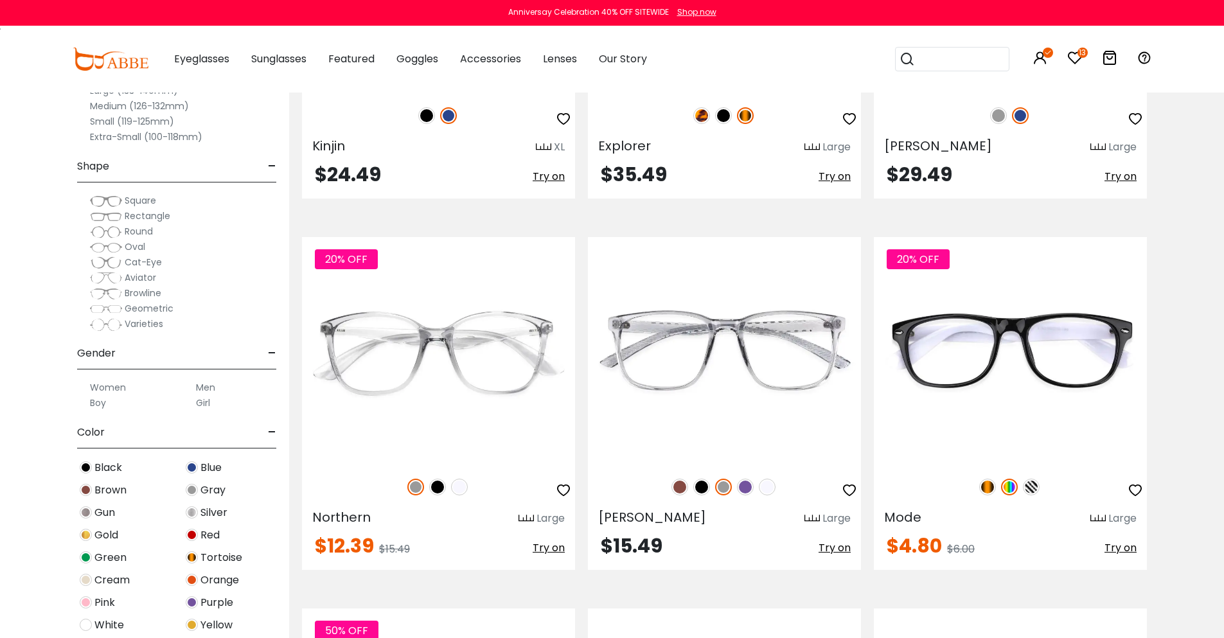
scroll to position [6167, 0]
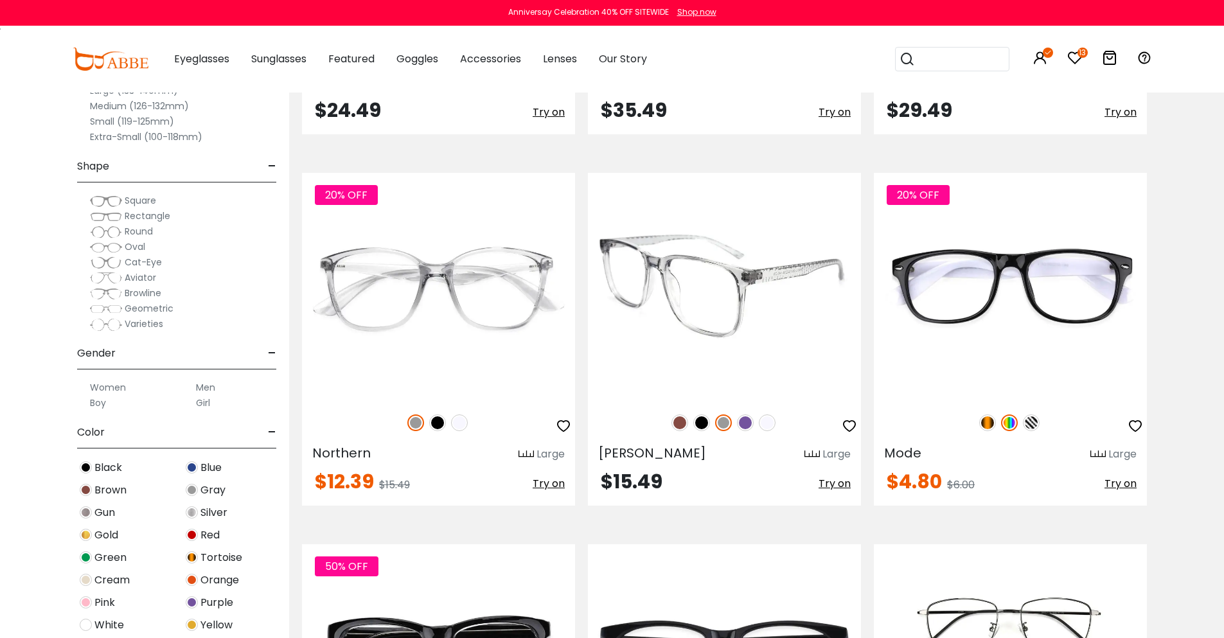
click at [698, 414] on img at bounding box center [701, 422] width 17 height 17
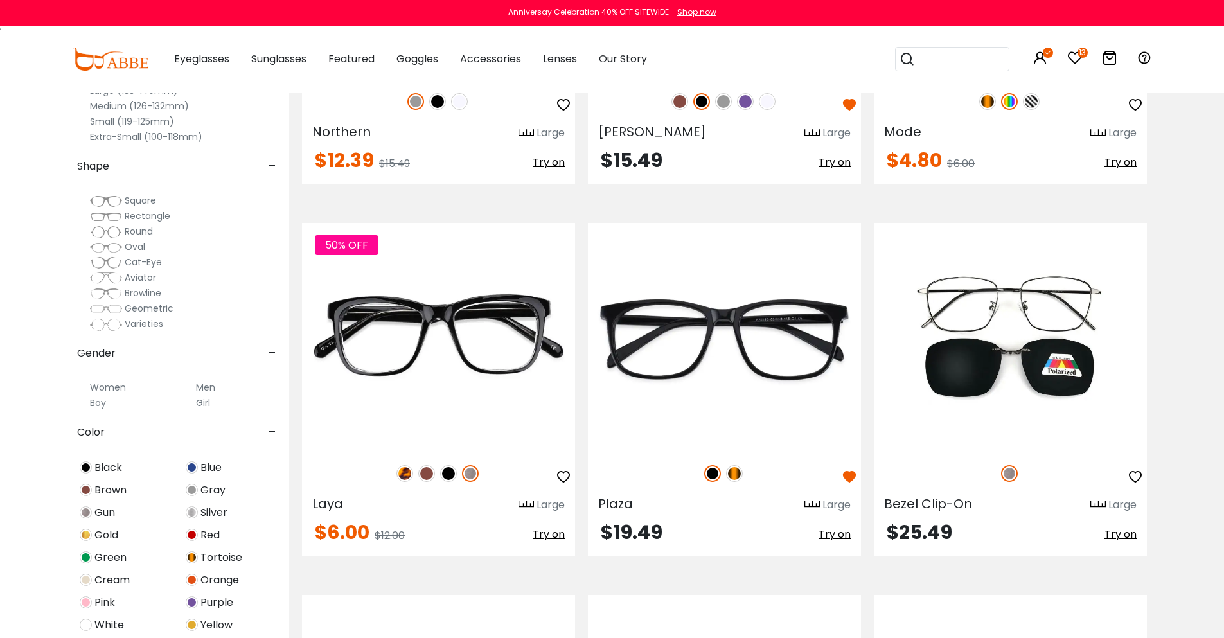
scroll to position [6552, 0]
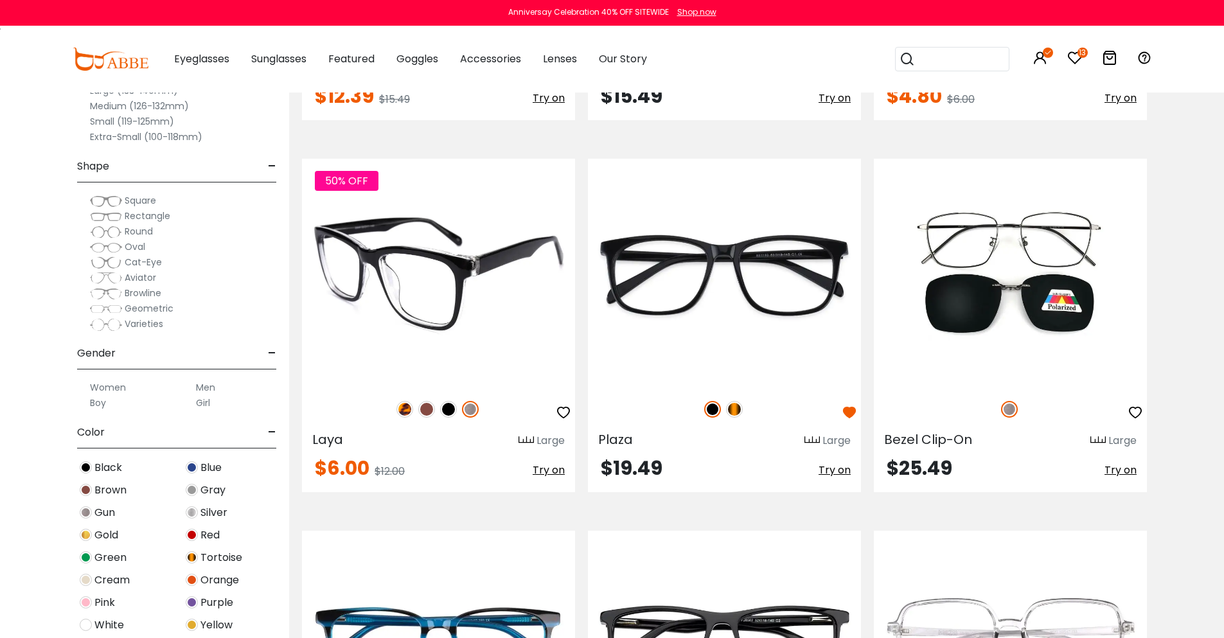
drag, startPoint x: 565, startPoint y: 393, endPoint x: 574, endPoint y: 393, distance: 9.7
click at [565, 405] on icon "button" at bounding box center [563, 412] width 15 height 15
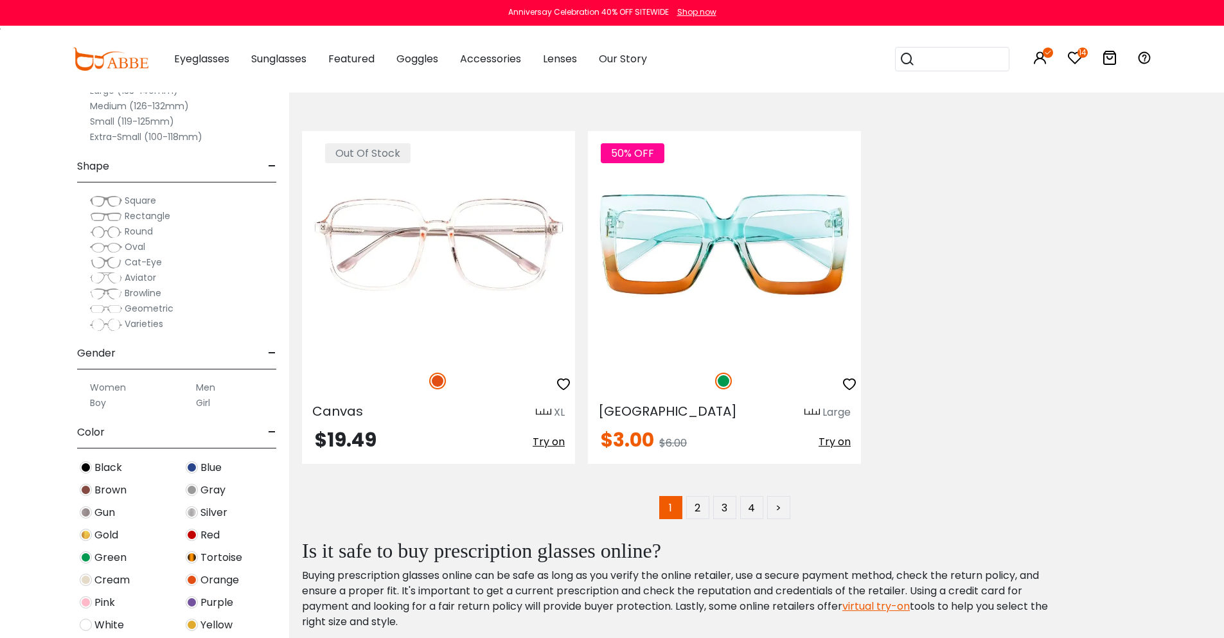
scroll to position [7388, 0]
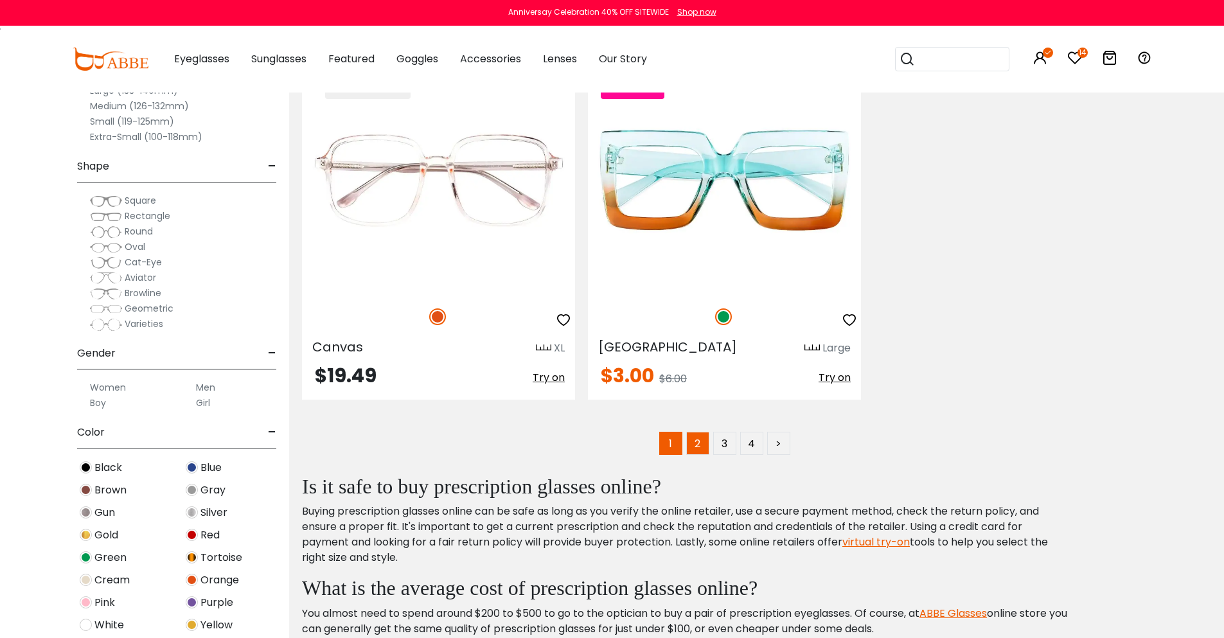
click at [693, 432] on link "2" at bounding box center [697, 443] width 23 height 23
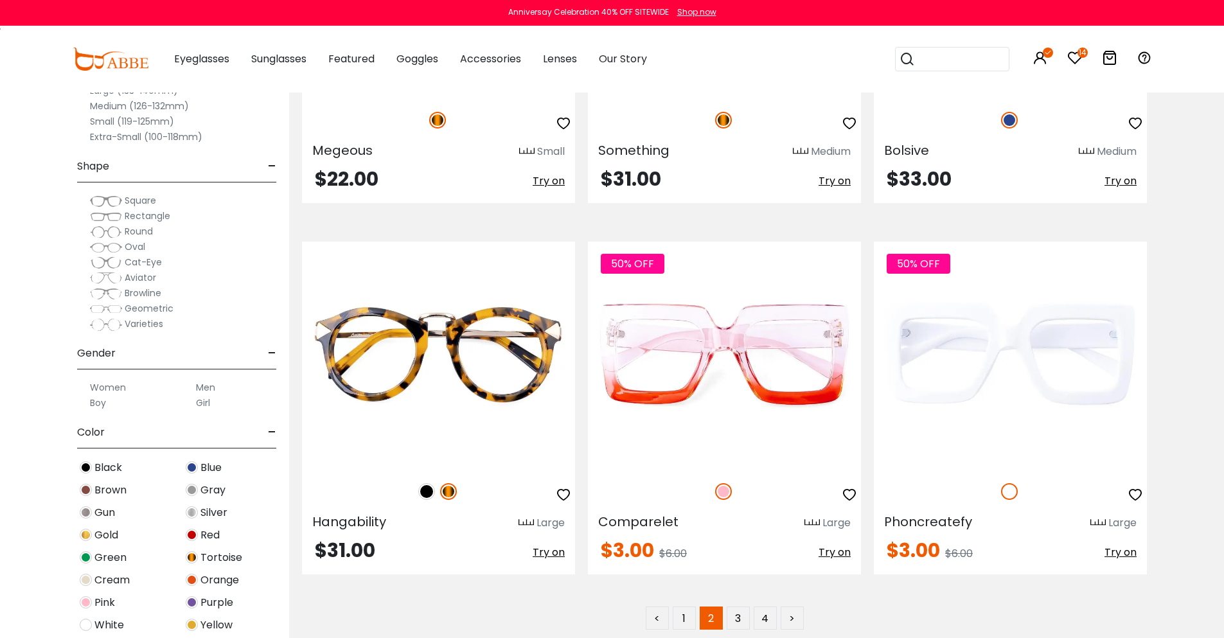
scroll to position [7388, 0]
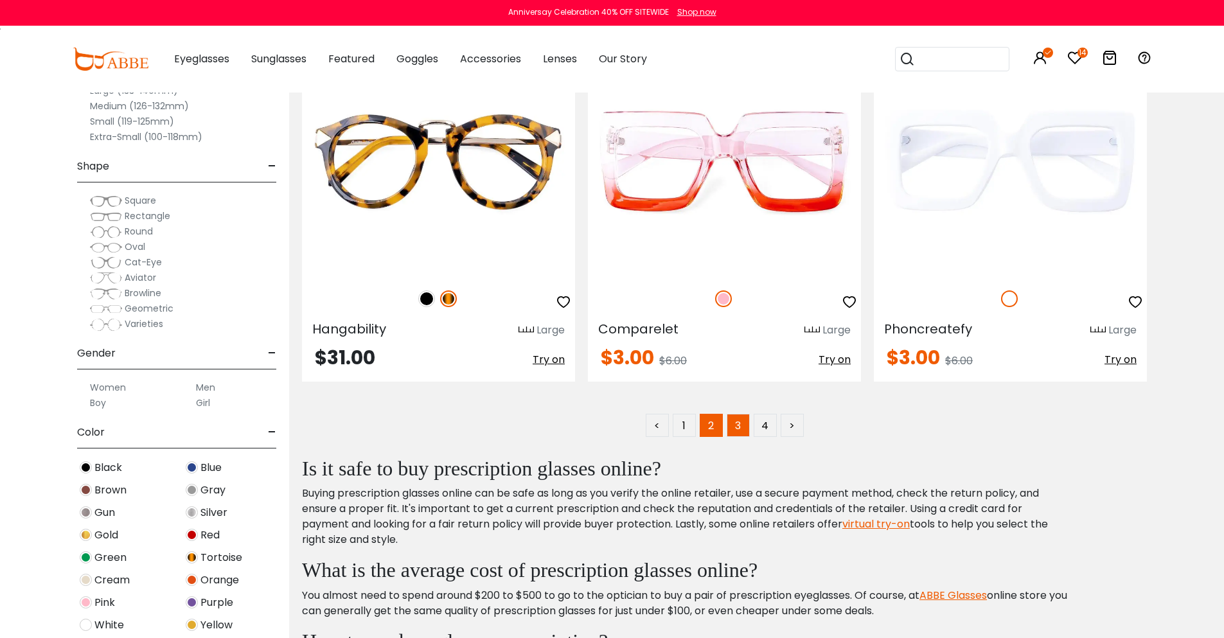
click at [741, 423] on link "3" at bounding box center [738, 425] width 23 height 23
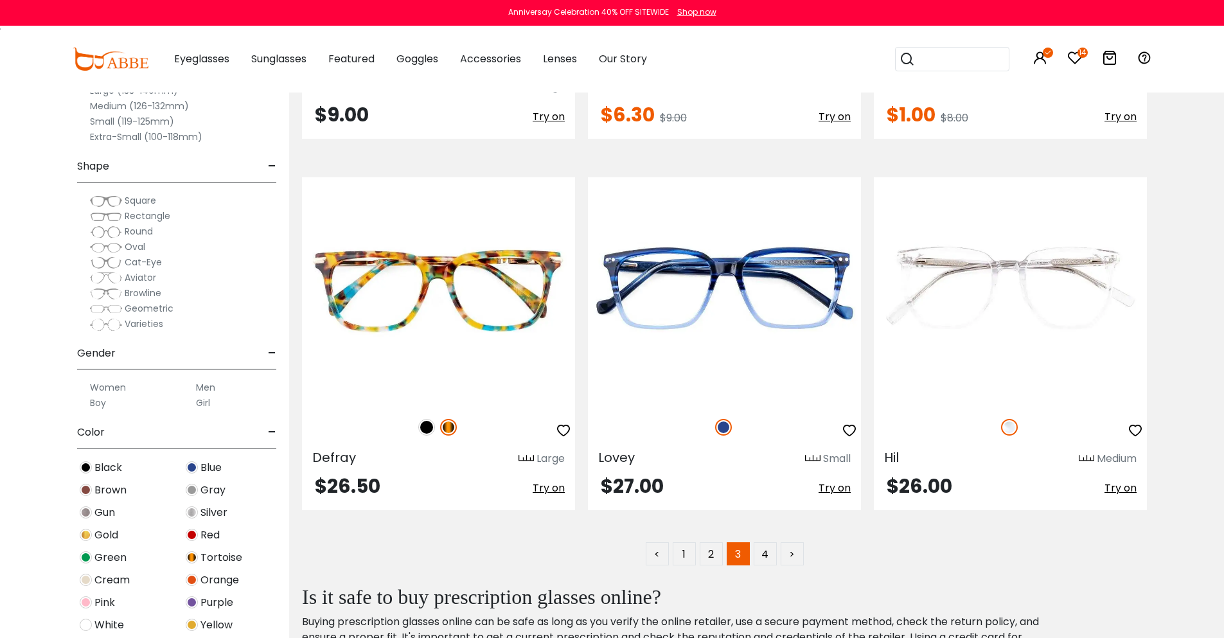
scroll to position [7388, 0]
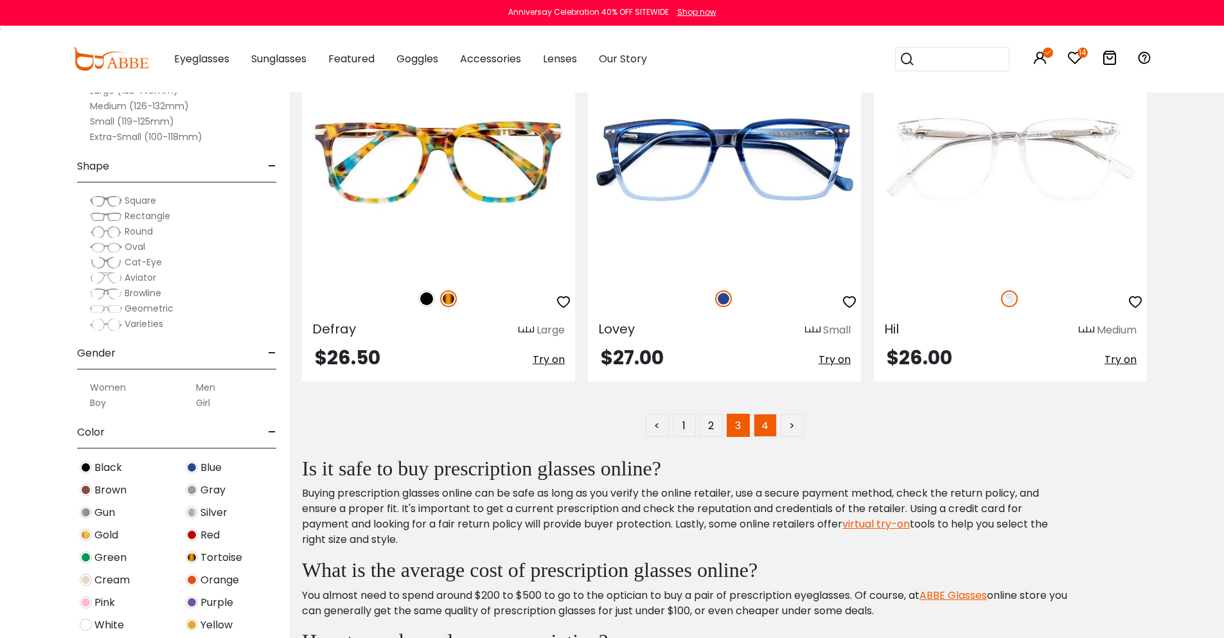
click at [772, 432] on link "4" at bounding box center [765, 425] width 23 height 23
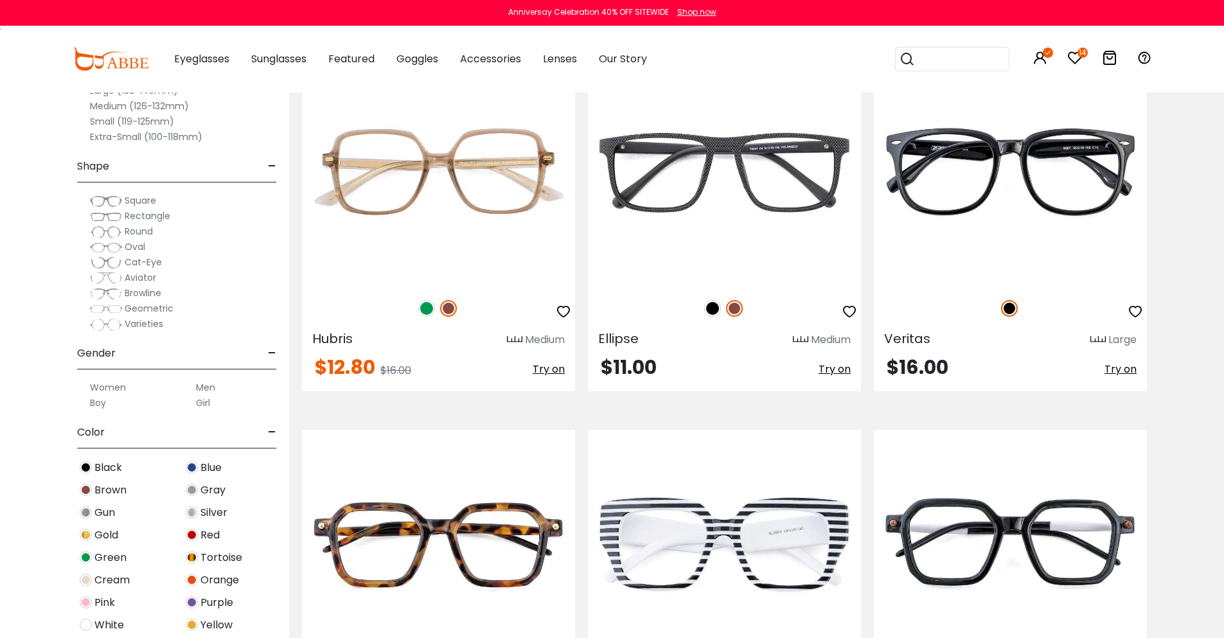
scroll to position [64, 0]
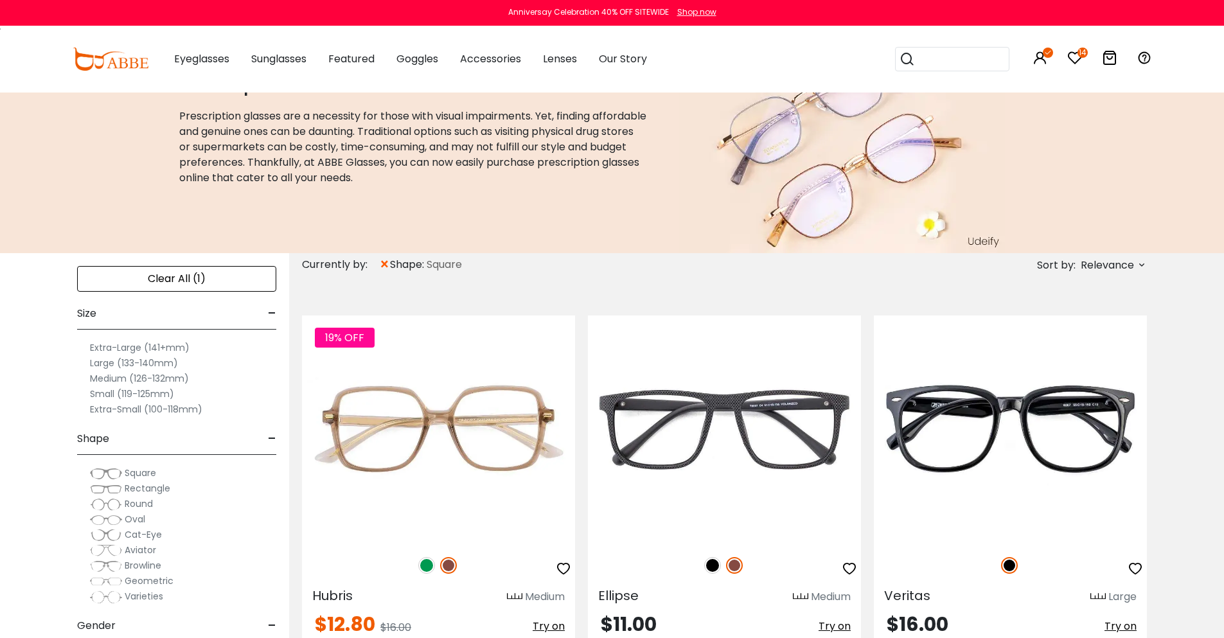
click at [1083, 58] on div "Popular Searches round Sunglasses aviator clear tortoise cat Recommended Laya $…" at bounding box center [1014, 59] width 276 height 67
click at [1073, 58] on icon at bounding box center [1074, 57] width 15 height 15
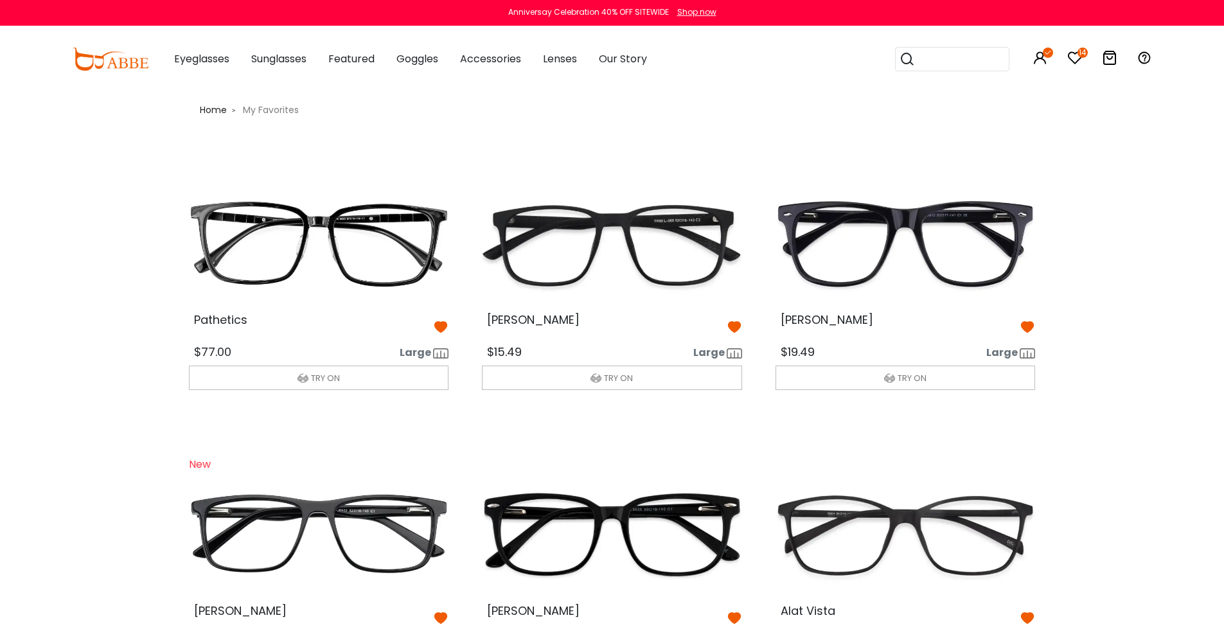
click at [563, 267] on img at bounding box center [612, 244] width 281 height 140
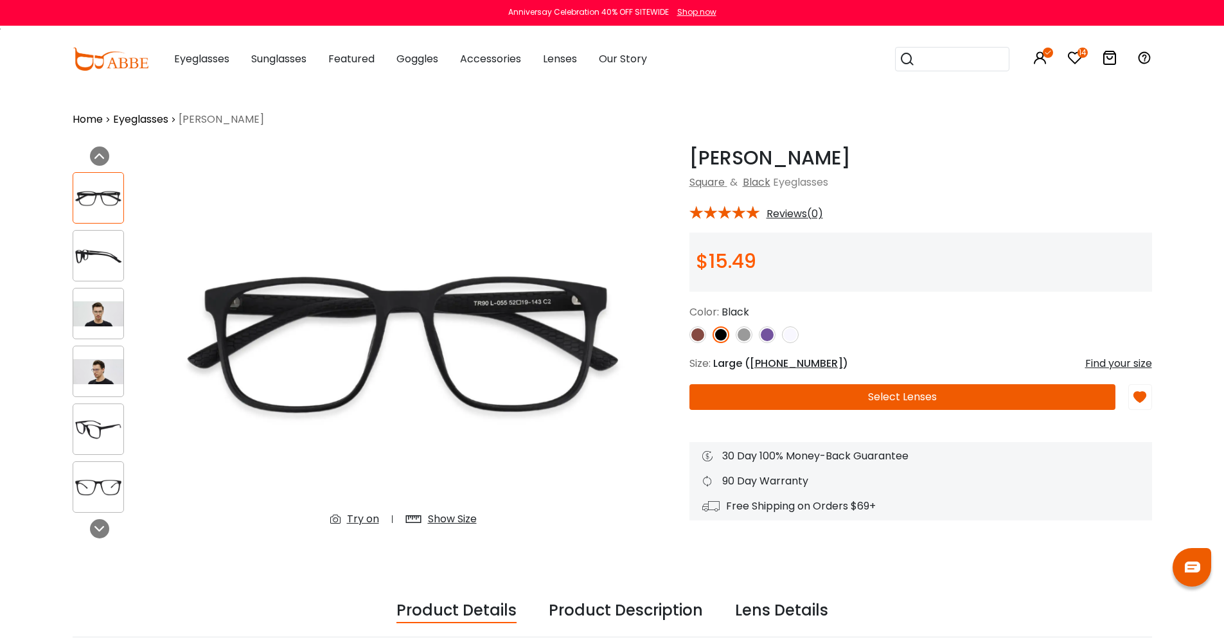
click at [87, 373] on img at bounding box center [98, 371] width 50 height 25
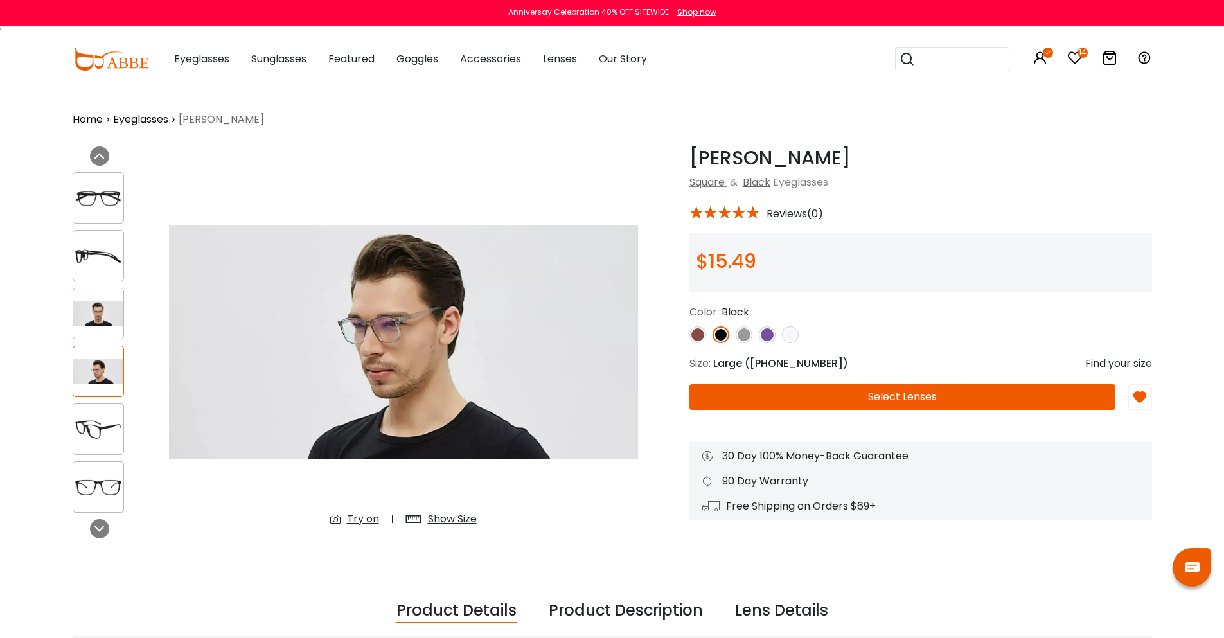
click at [91, 330] on div at bounding box center [98, 313] width 51 height 51
click at [96, 318] on img at bounding box center [98, 313] width 50 height 25
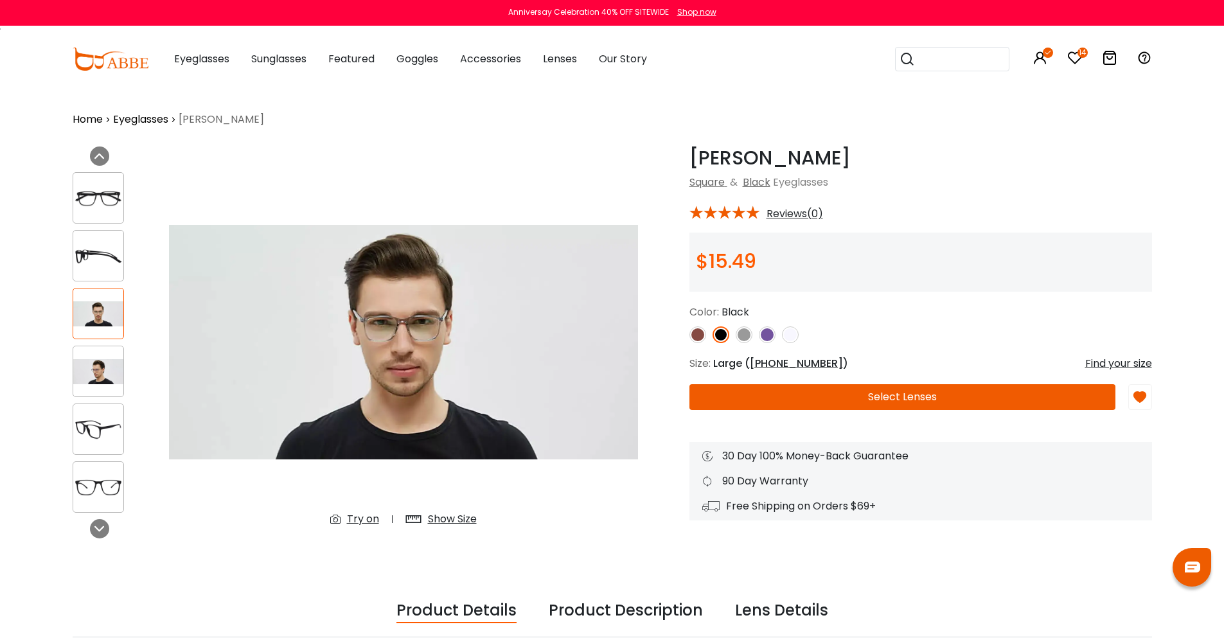
click at [100, 206] on img at bounding box center [98, 198] width 50 height 25
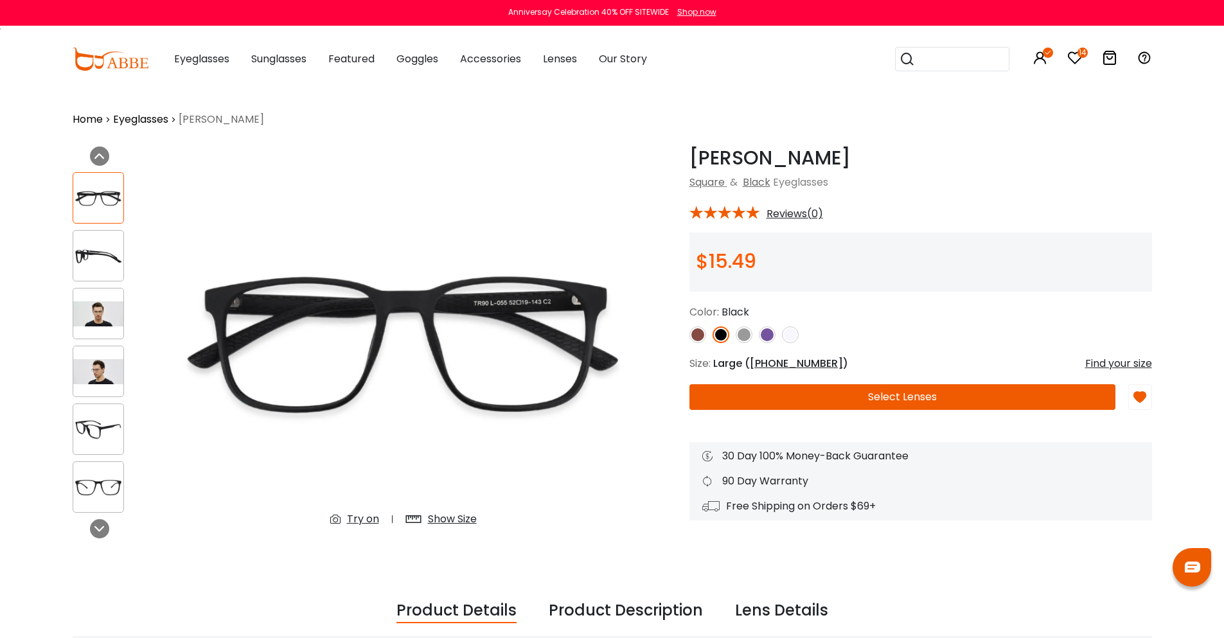
click at [93, 231] on div at bounding box center [98, 255] width 51 height 51
click at [92, 246] on img at bounding box center [98, 255] width 50 height 25
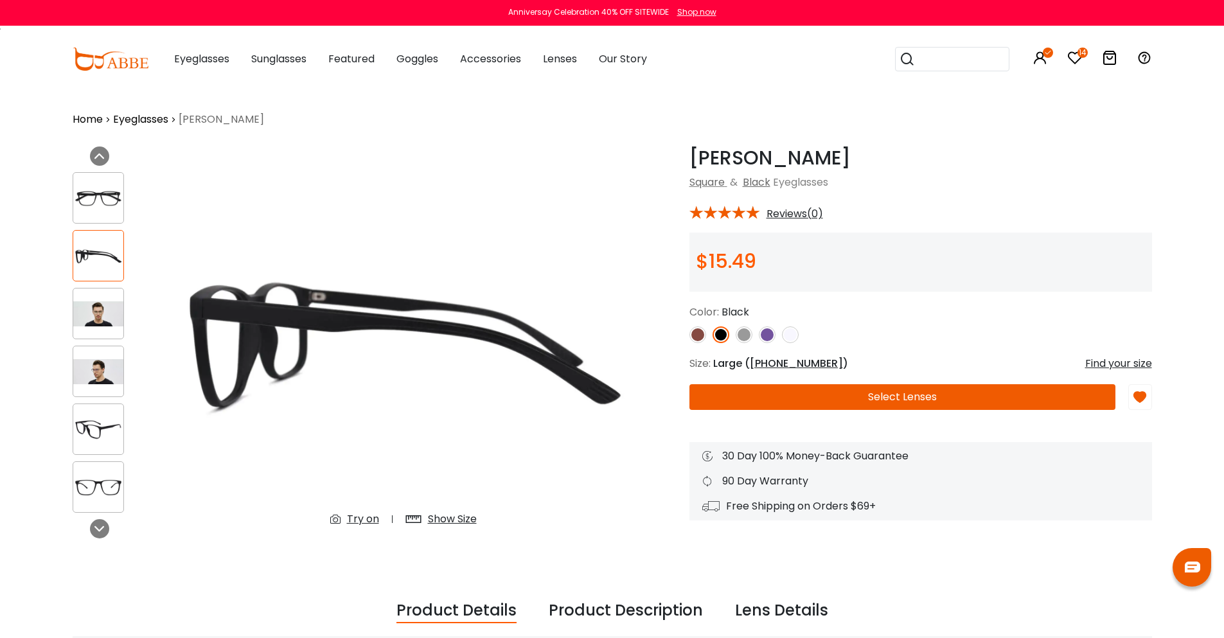
click at [92, 364] on img at bounding box center [98, 371] width 50 height 25
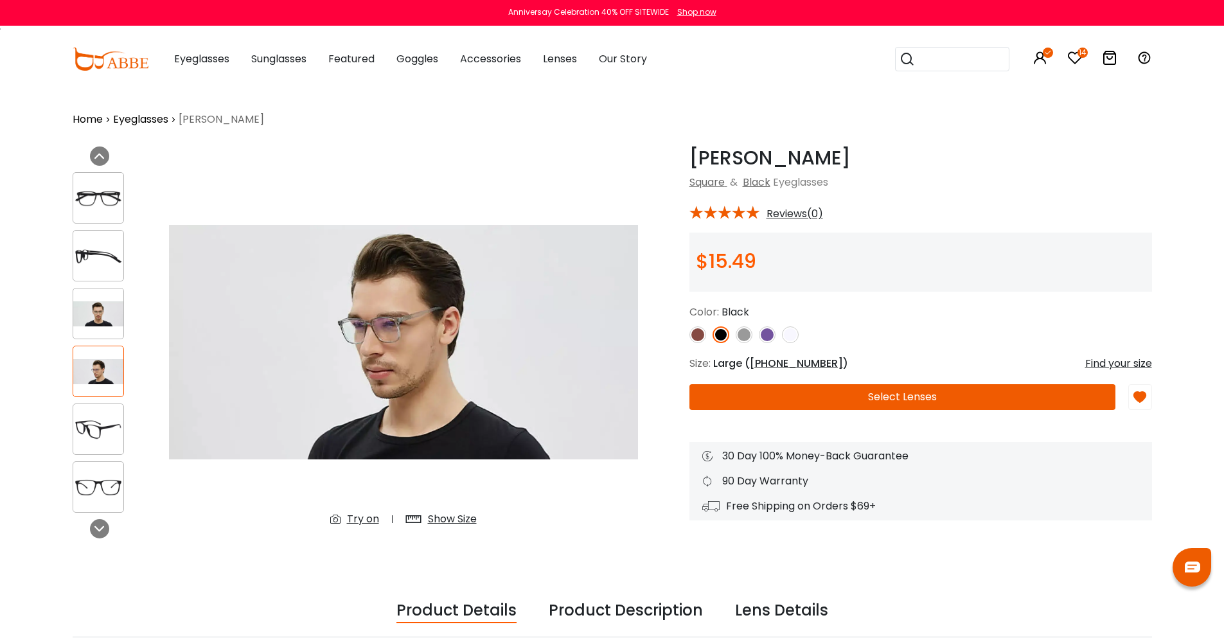
click at [87, 437] on img at bounding box center [98, 429] width 50 height 25
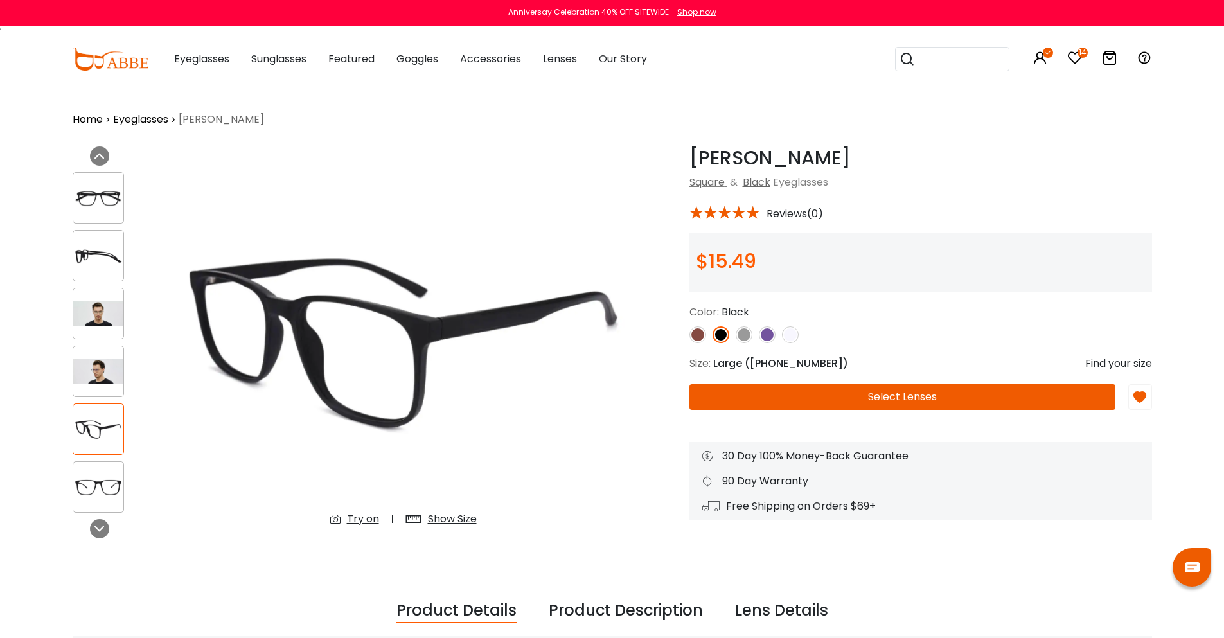
click at [93, 481] on img at bounding box center [98, 487] width 50 height 25
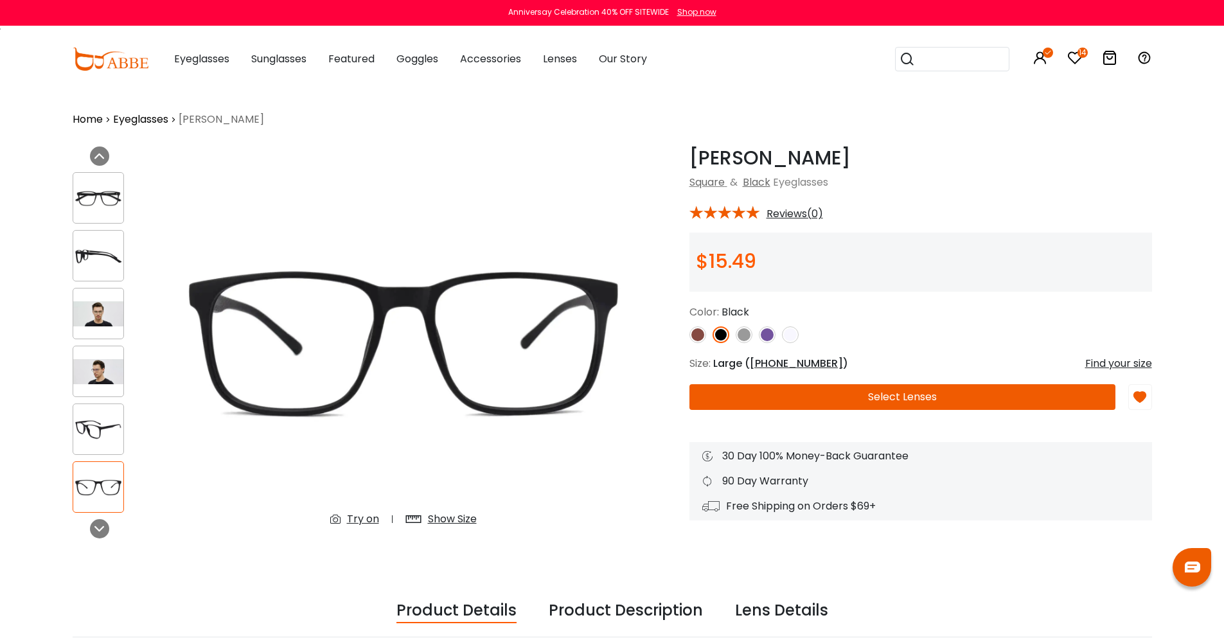
click at [103, 208] on img at bounding box center [98, 198] width 50 height 25
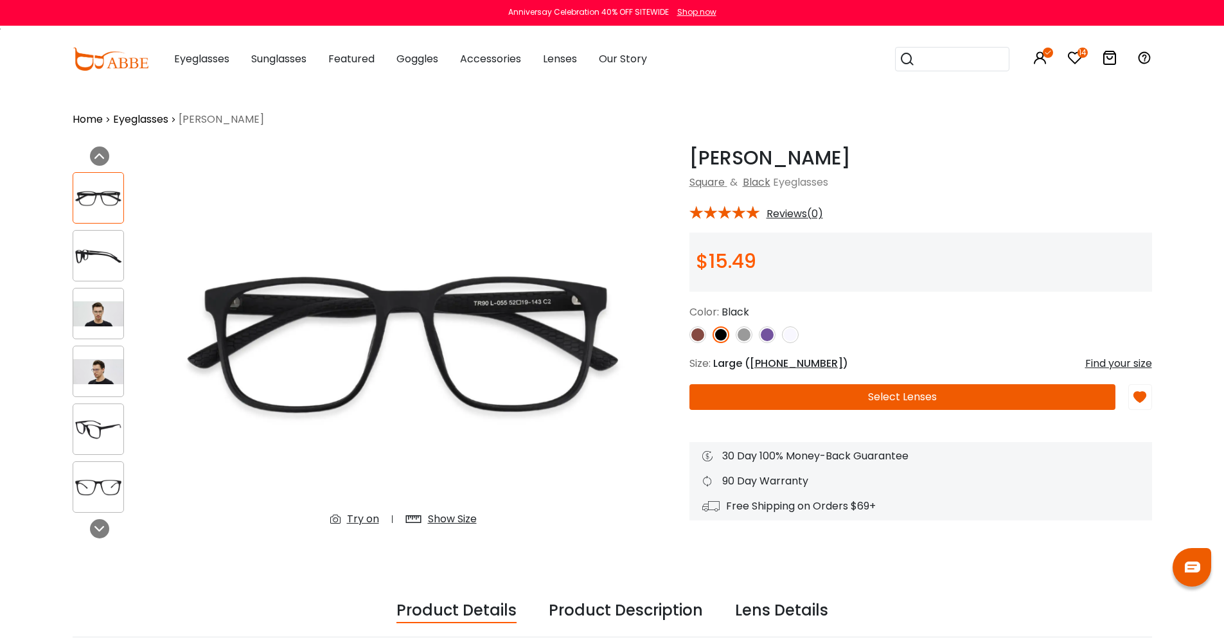
click at [1068, 61] on icon at bounding box center [1074, 57] width 15 height 15
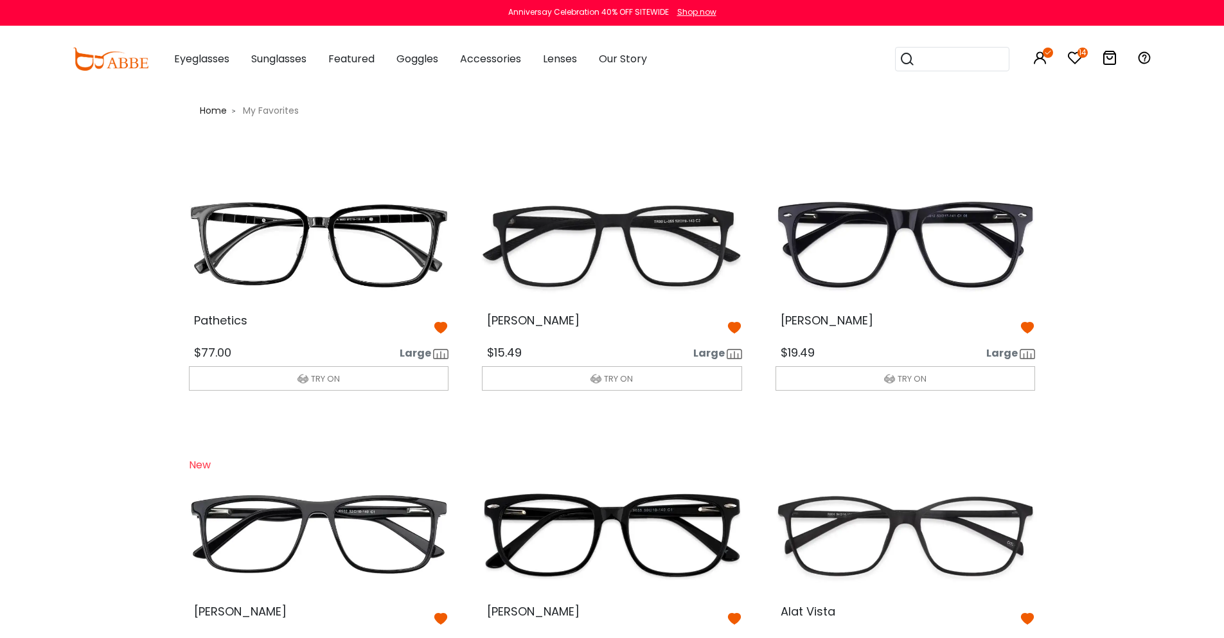
scroll to position [128, 0]
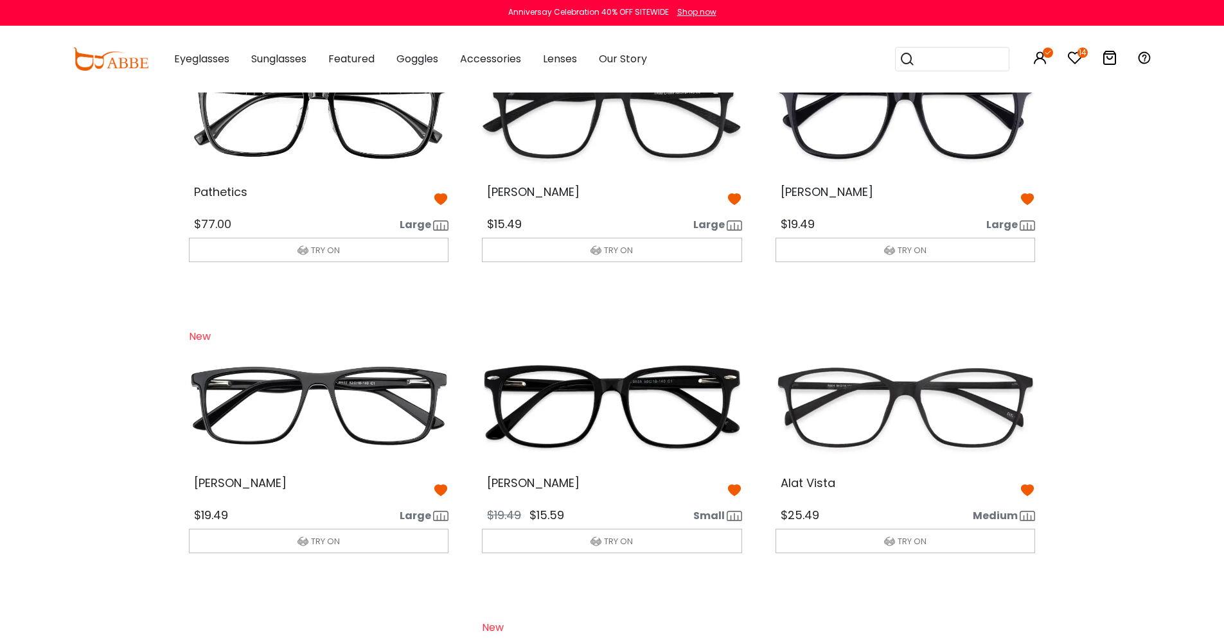
click at [651, 239] on button "TRY ON" at bounding box center [612, 250] width 260 height 24
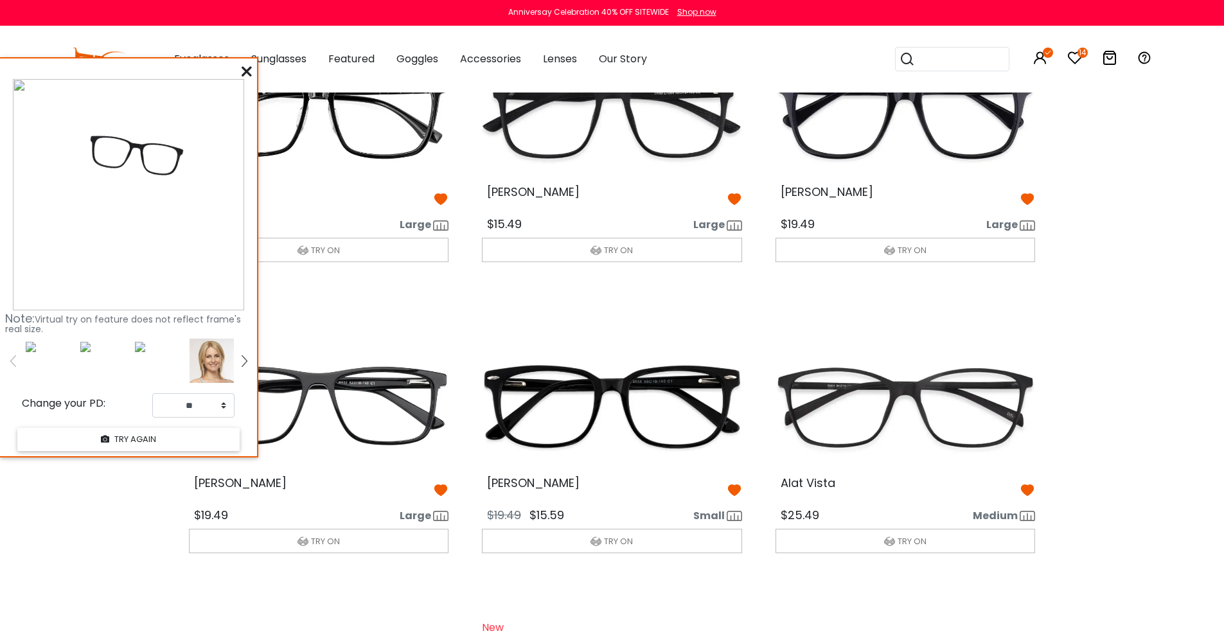
click at [146, 367] on div at bounding box center [348, 361] width 655 height 44
click at [100, 360] on div at bounding box center [348, 361] width 655 height 44
click at [252, 66] on div "Note: Virtual try on feature does not reflect frame's real size. Change your PD…" at bounding box center [128, 256] width 257 height 397
click at [247, 71] on icon at bounding box center [247, 71] width 10 height 10
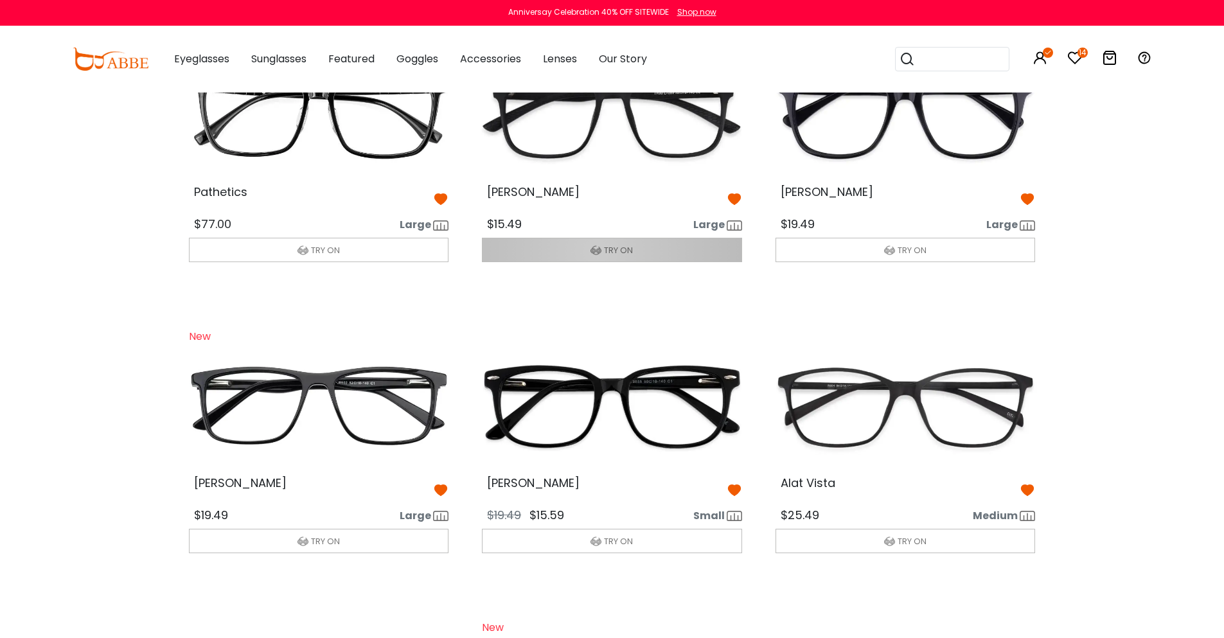
click at [596, 251] on img "button" at bounding box center [595, 250] width 11 height 11
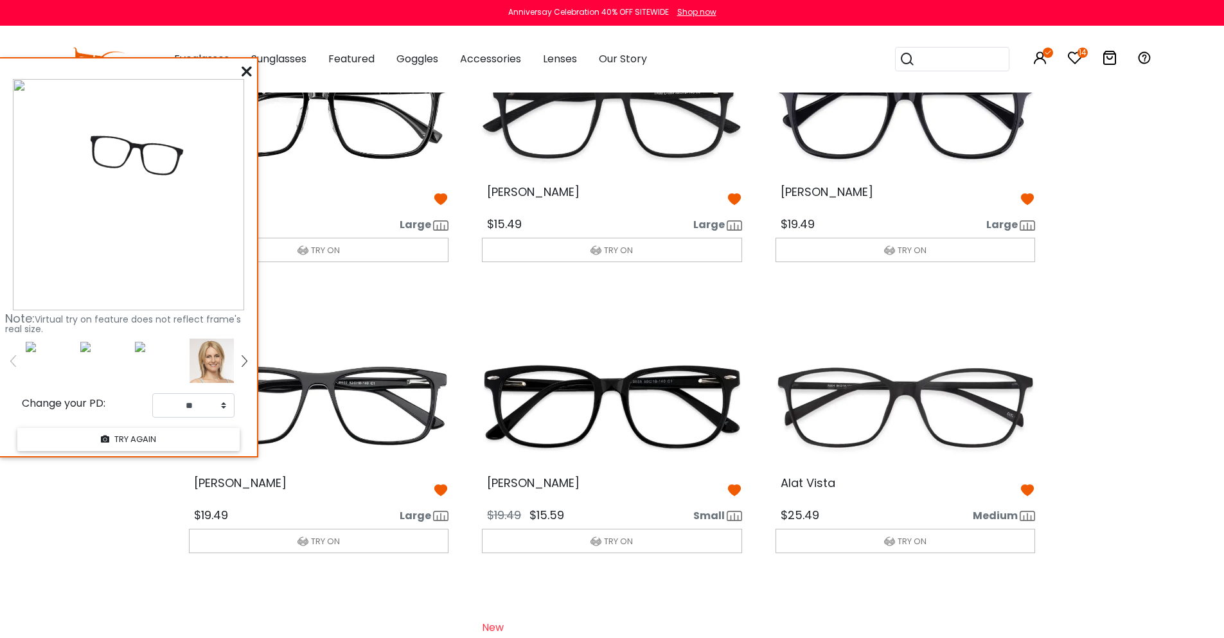
click at [136, 358] on div at bounding box center [348, 361] width 655 height 44
click at [141, 346] on img at bounding box center [140, 347] width 10 height 10
click at [91, 346] on div at bounding box center [102, 346] width 55 height 15
click at [35, 349] on img at bounding box center [31, 347] width 10 height 10
click at [242, 71] on icon at bounding box center [247, 71] width 10 height 10
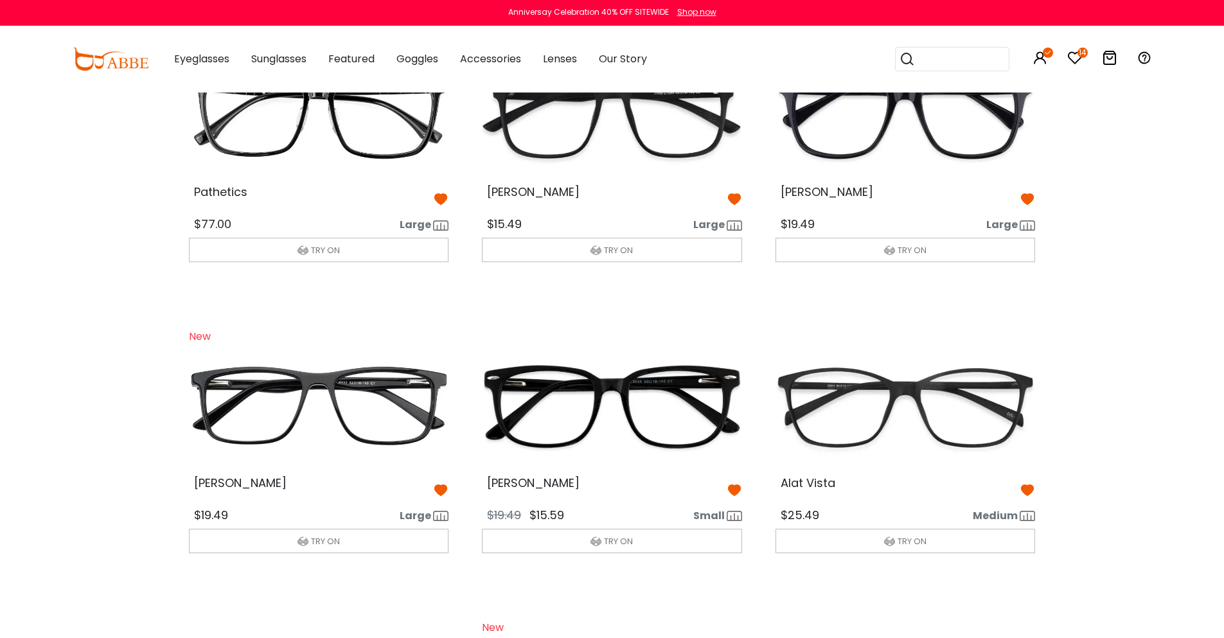
scroll to position [64, 0]
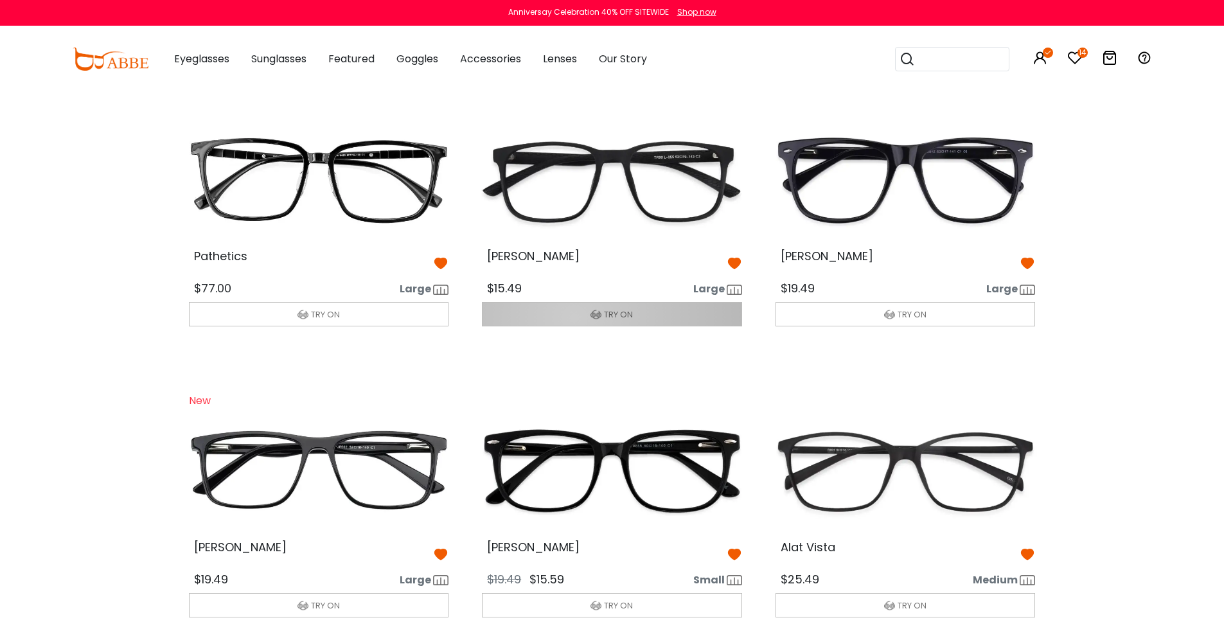
click at [574, 317] on button "TRY ON" at bounding box center [612, 314] width 260 height 24
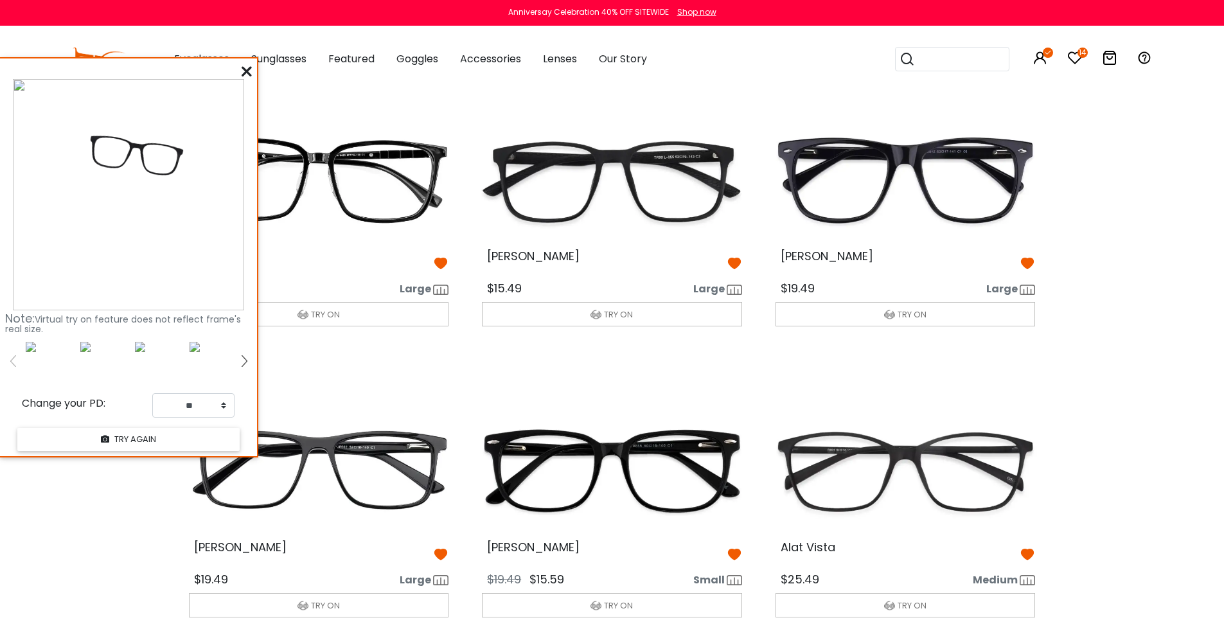
click at [240, 358] on link at bounding box center [244, 361] width 16 height 44
click at [242, 357] on img at bounding box center [244, 361] width 5 height 12
click at [242, 64] on div at bounding box center [247, 72] width 10 height 16
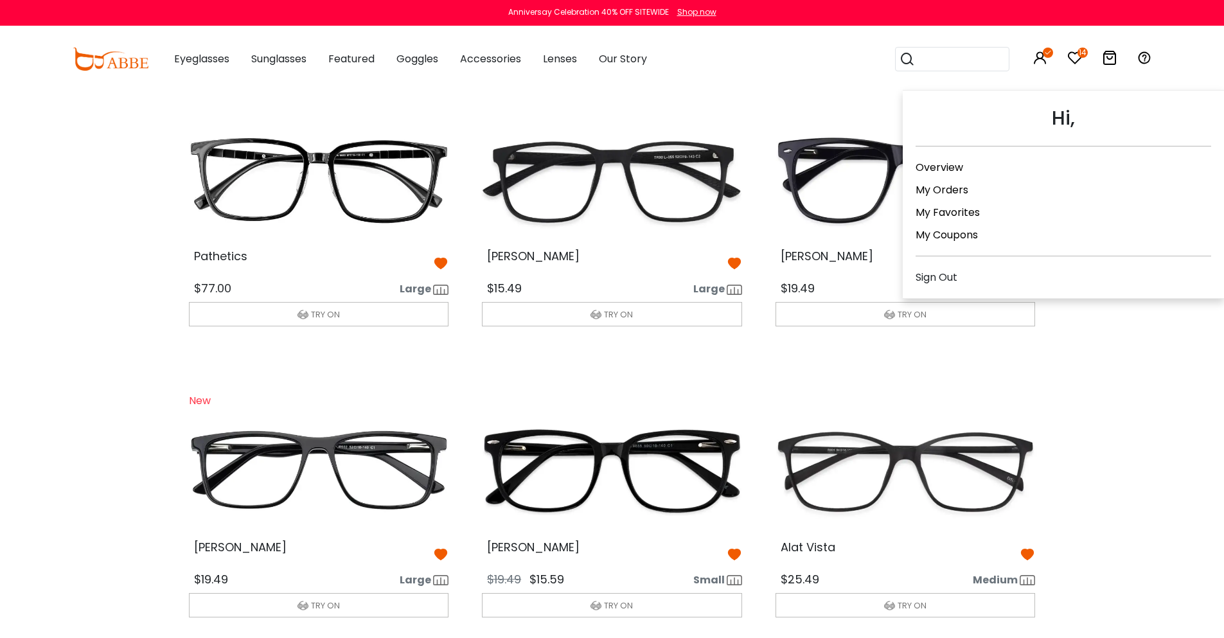
click at [1045, 60] on icon at bounding box center [1039, 57] width 15 height 15
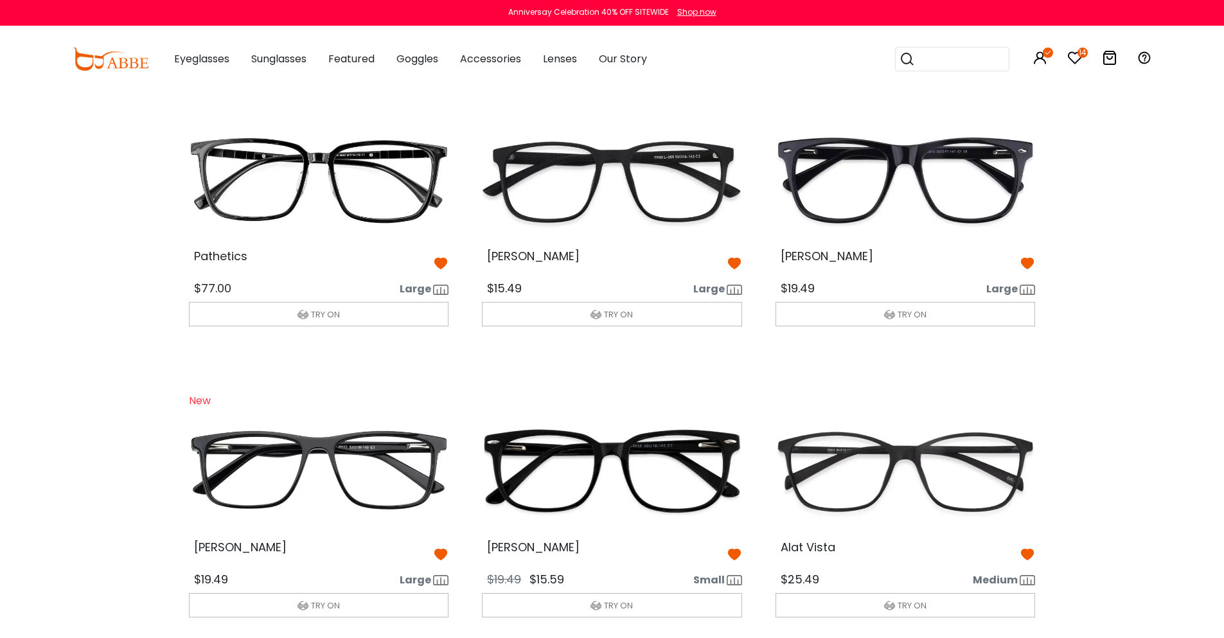
click at [543, 308] on button "TRY ON" at bounding box center [612, 314] width 260 height 24
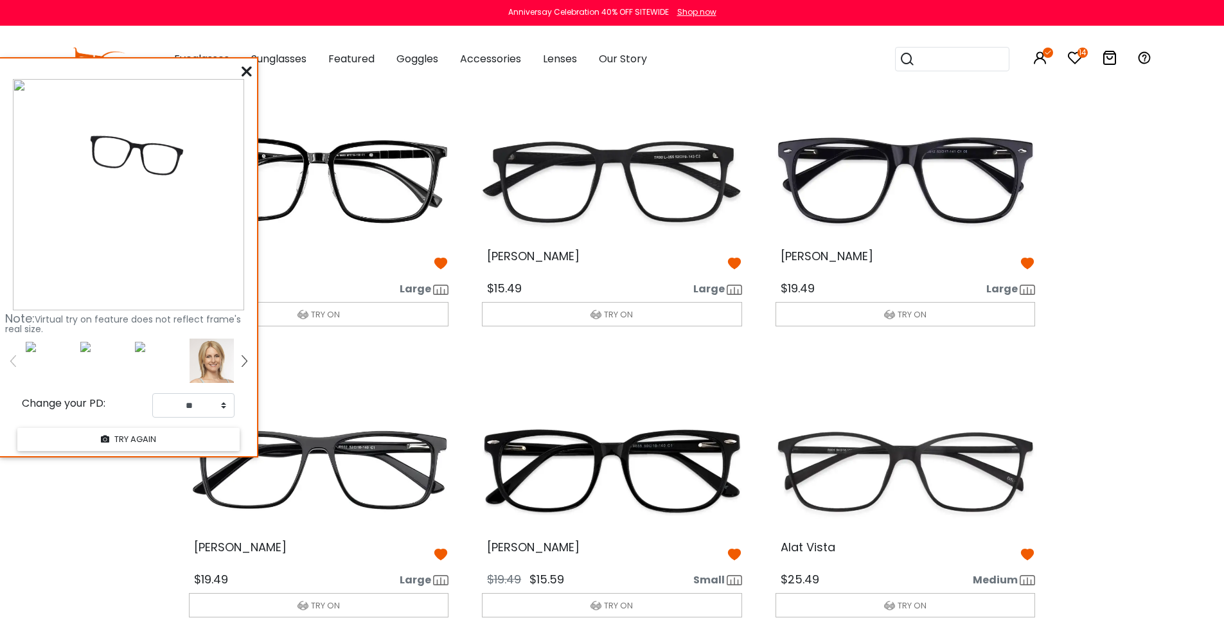
click at [15, 362] on img at bounding box center [12, 361] width 5 height 12
click at [243, 357] on img at bounding box center [244, 361] width 5 height 12
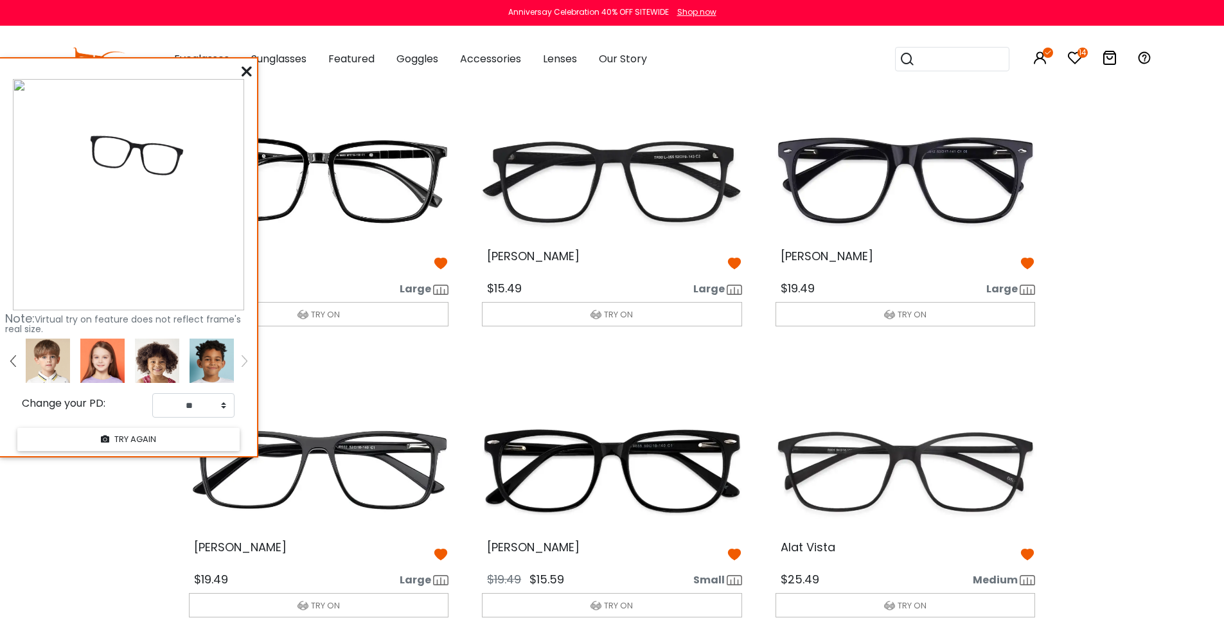
click at [14, 364] on img at bounding box center [12, 361] width 5 height 12
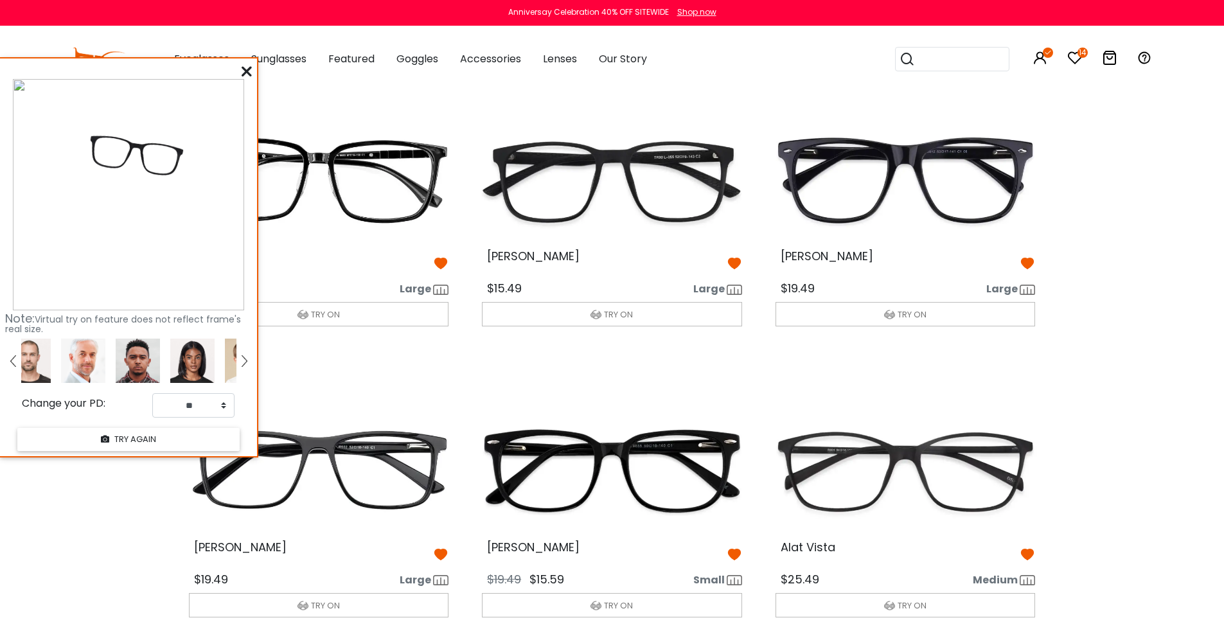
click at [14, 364] on img at bounding box center [12, 361] width 5 height 12
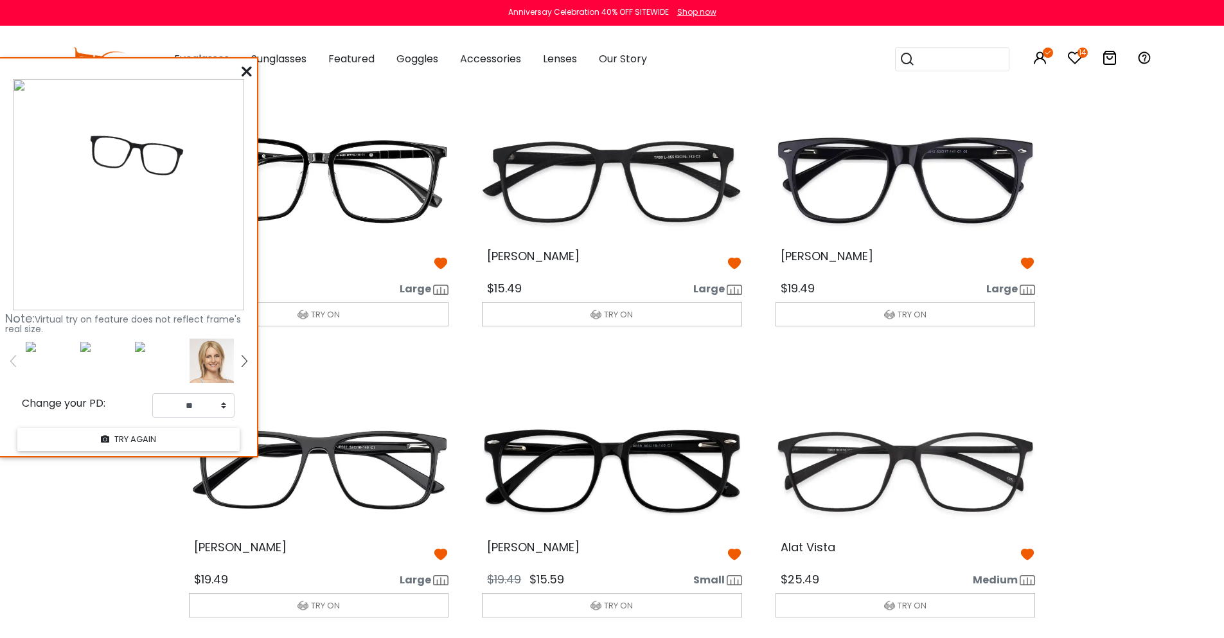
click at [84, 361] on div at bounding box center [348, 361] width 655 height 44
drag, startPoint x: 121, startPoint y: 358, endPoint x: 136, endPoint y: 358, distance: 14.8
click at [122, 358] on div at bounding box center [348, 361] width 655 height 44
click at [157, 358] on div at bounding box center [348, 361] width 655 height 44
drag, startPoint x: 160, startPoint y: 378, endPoint x: 82, endPoint y: 366, distance: 79.4
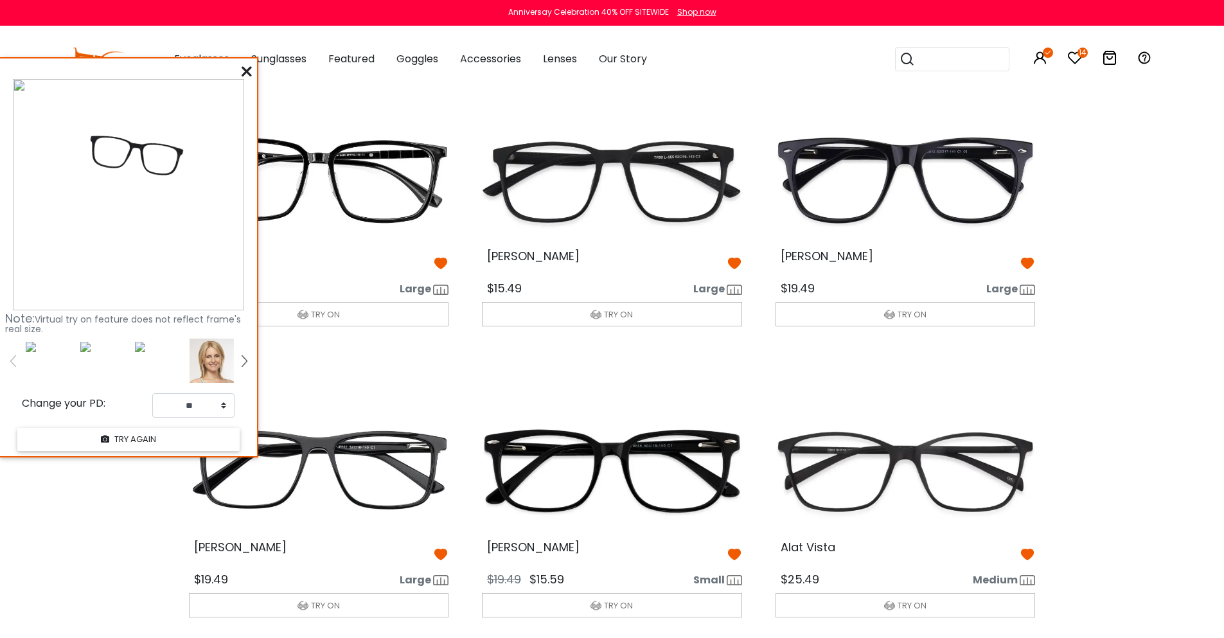
click at [156, 378] on div at bounding box center [348, 361] width 655 height 44
drag, startPoint x: 82, startPoint y: 366, endPoint x: 1, endPoint y: 369, distance: 81.0
click at [73, 367] on div at bounding box center [348, 361] width 655 height 44
click at [45, 366] on div at bounding box center [348, 361] width 655 height 44
click at [27, 349] on img at bounding box center [31, 347] width 10 height 10
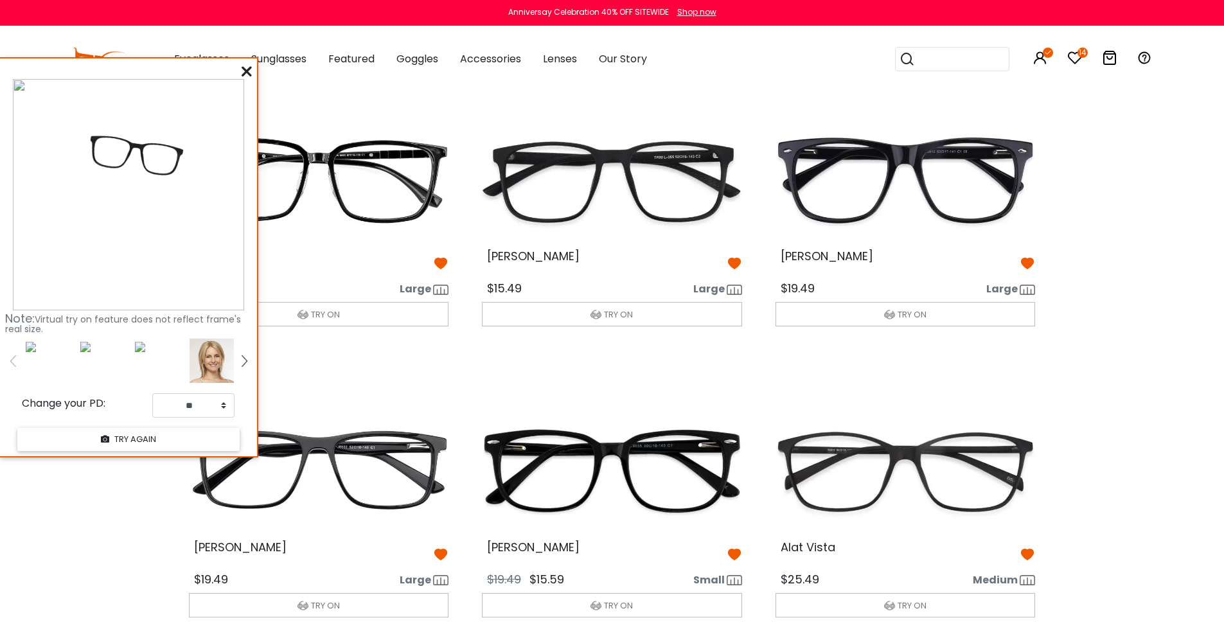
click at [242, 76] on icon at bounding box center [247, 71] width 10 height 10
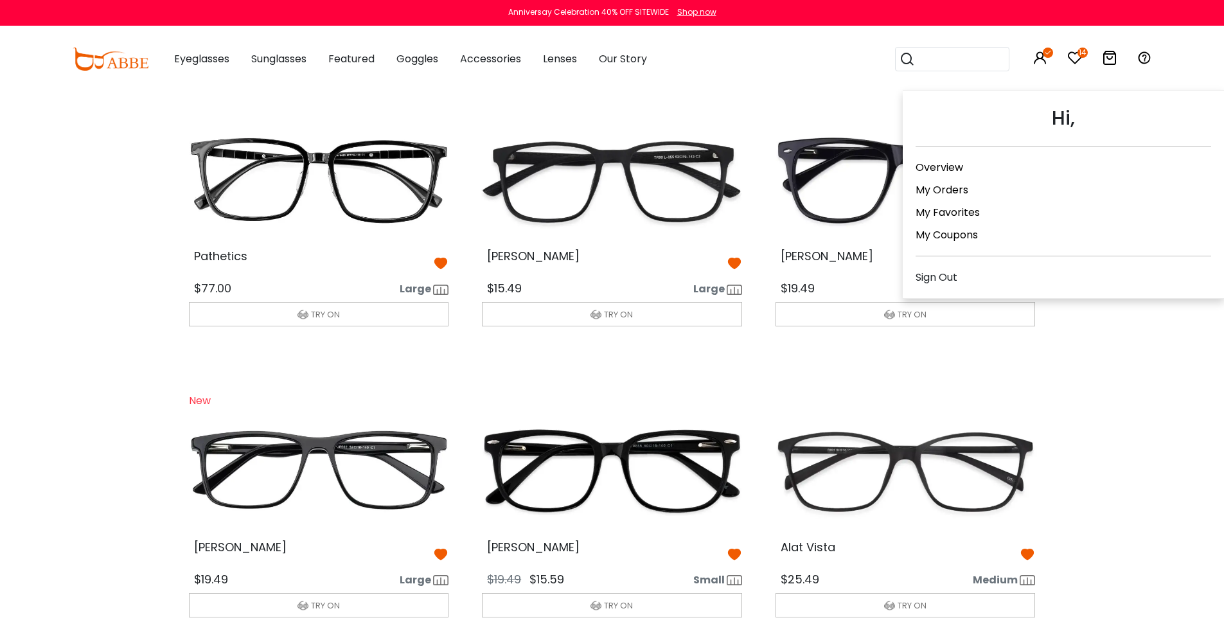
click at [1035, 57] on icon at bounding box center [1039, 57] width 15 height 15
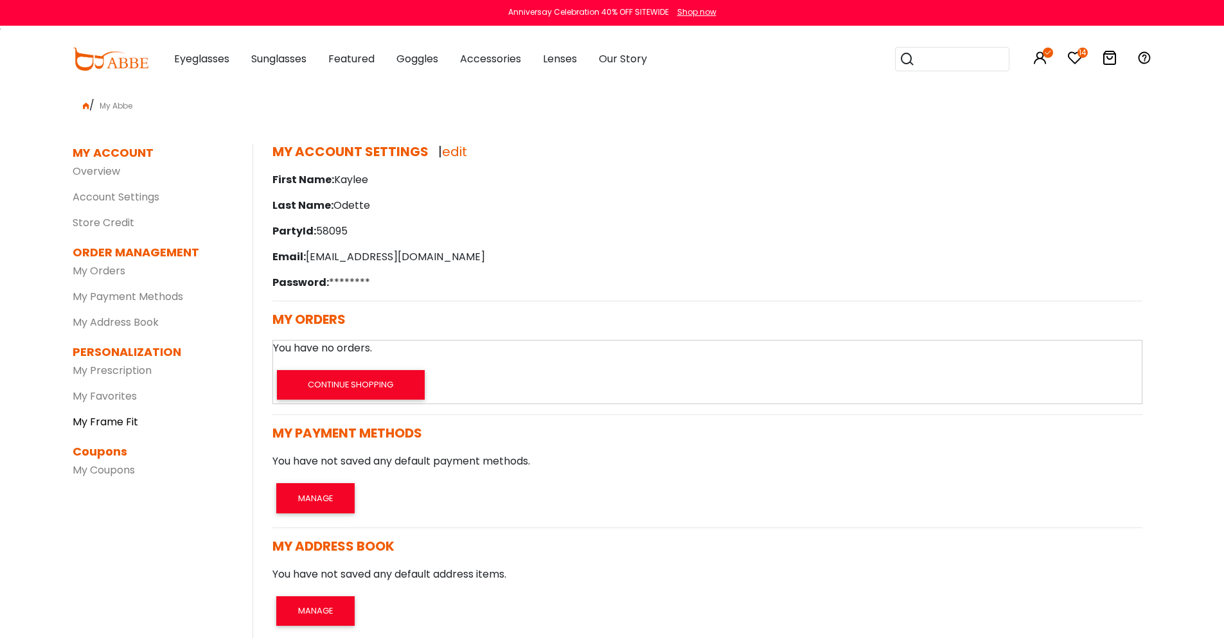
click at [105, 428] on link "My Frame Fit" at bounding box center [106, 421] width 66 height 15
